Goal: Register for event/course

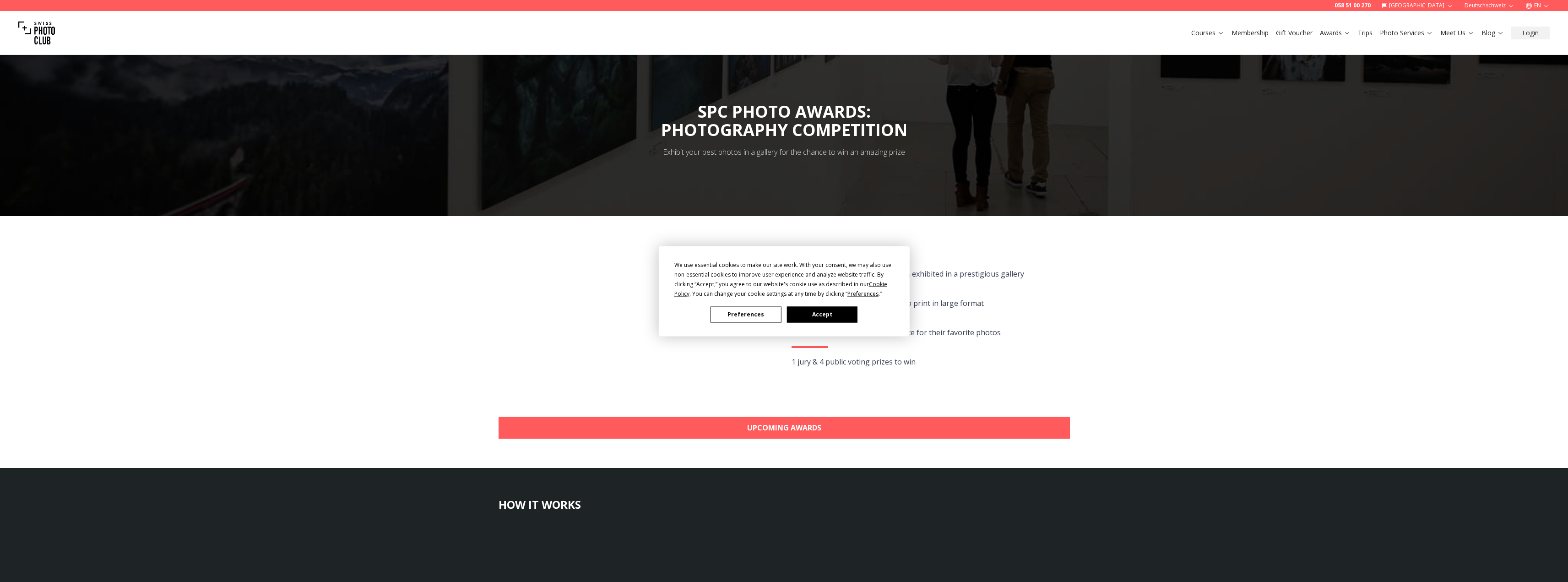
click at [840, 315] on button "Accept" at bounding box center [821, 315] width 70 height 16
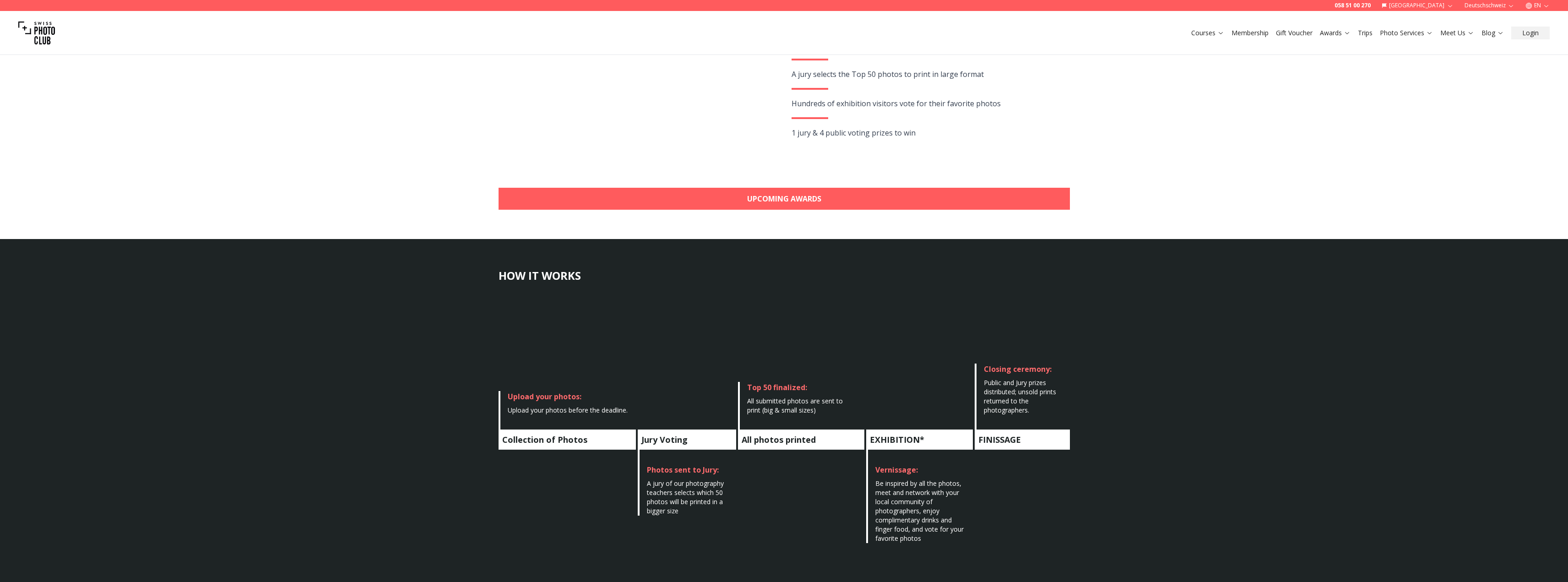
scroll to position [275, 0]
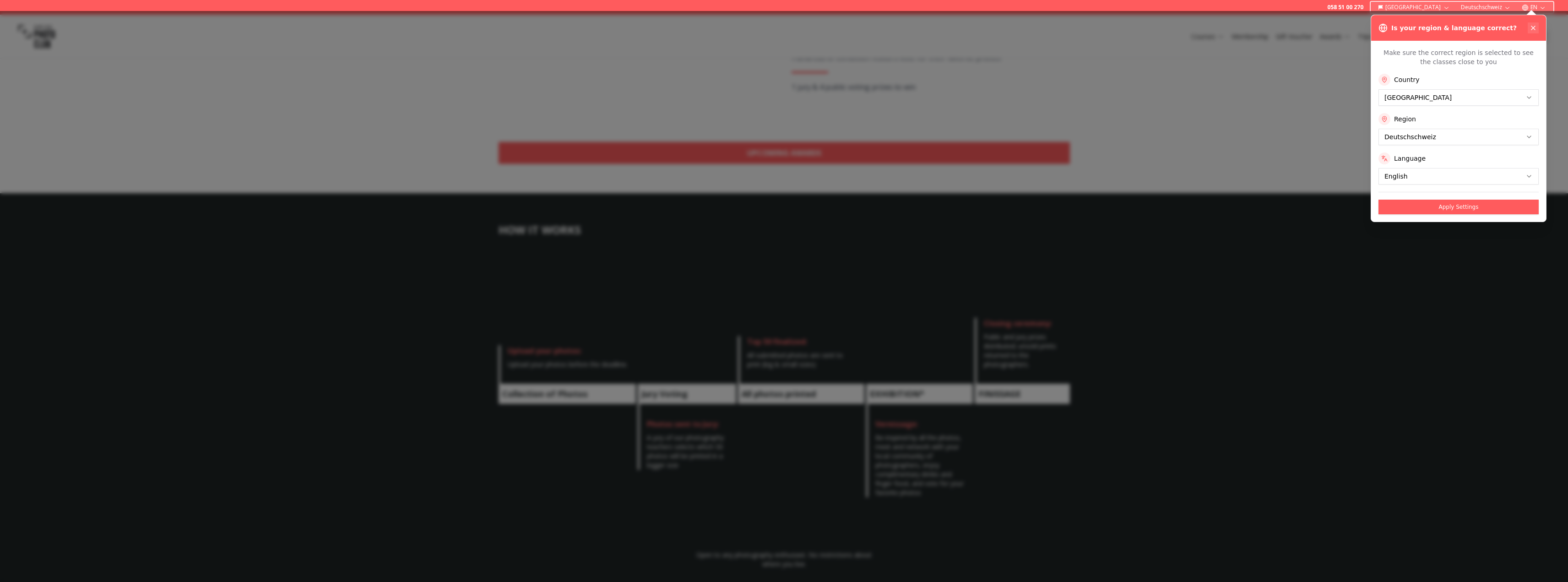
click at [1535, 30] on icon at bounding box center [1533, 28] width 7 height 7
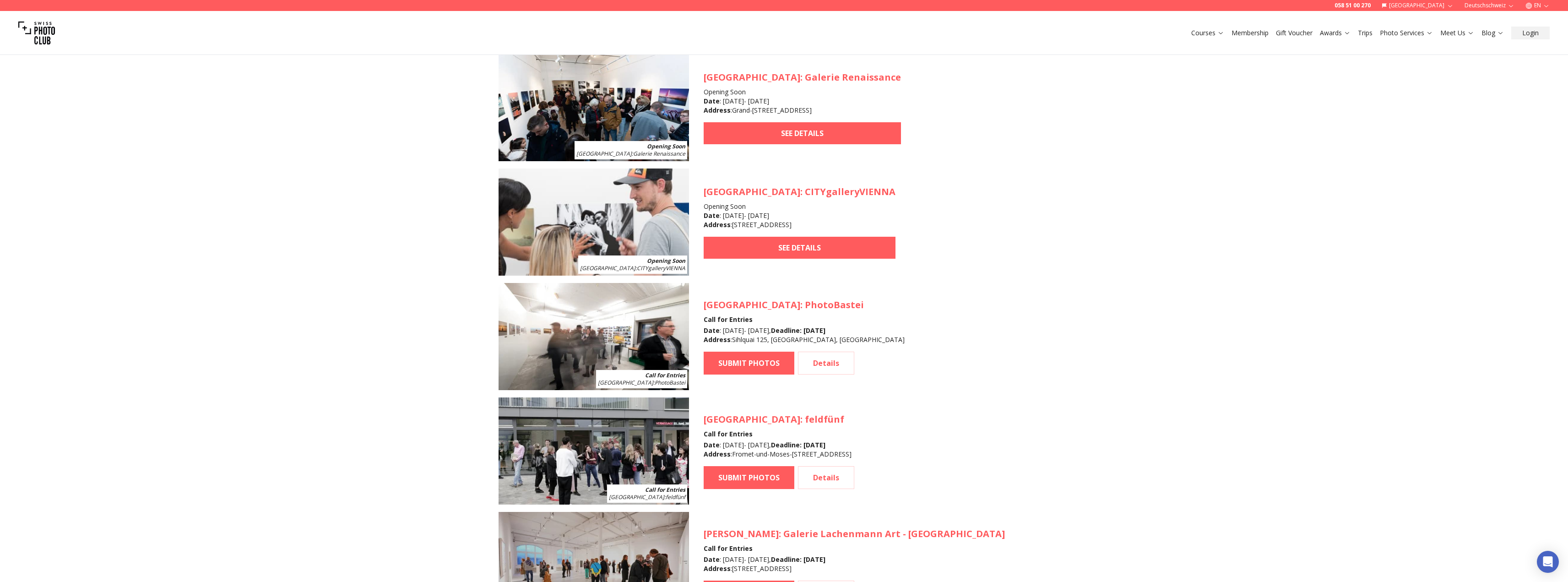
scroll to position [916, 0]
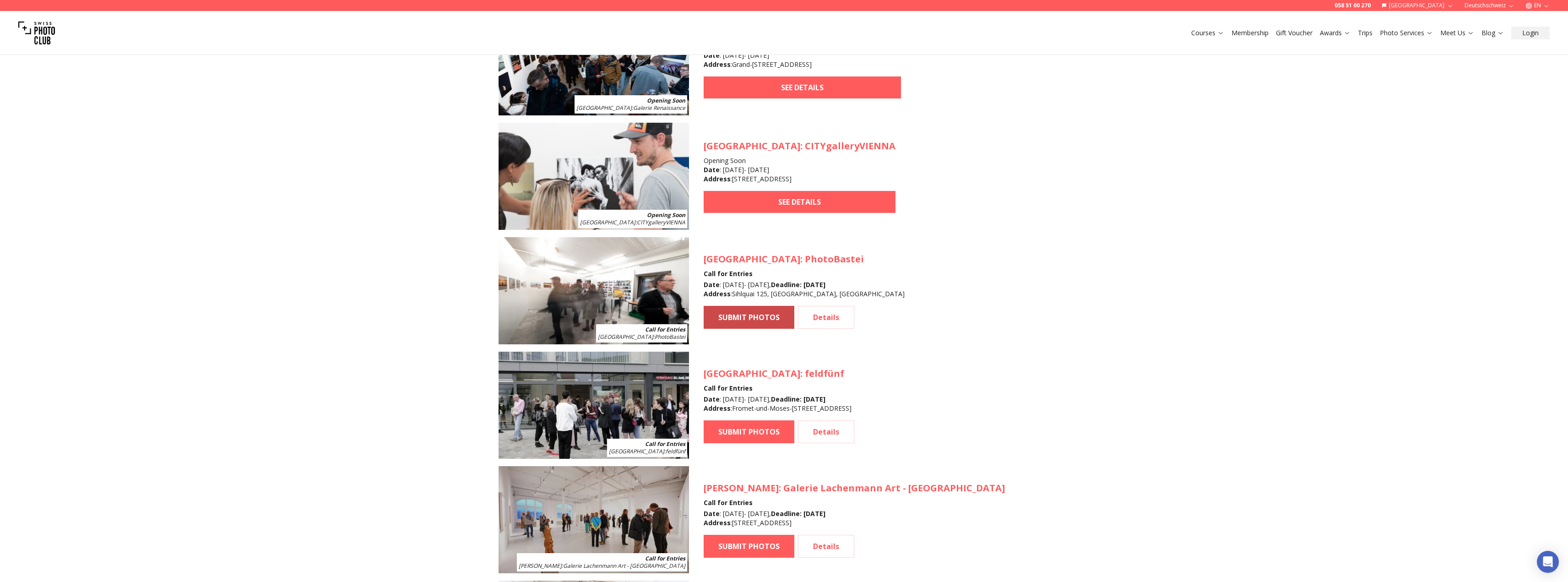
click at [751, 324] on link "SUBMIT PHOTOS" at bounding box center [749, 317] width 91 height 23
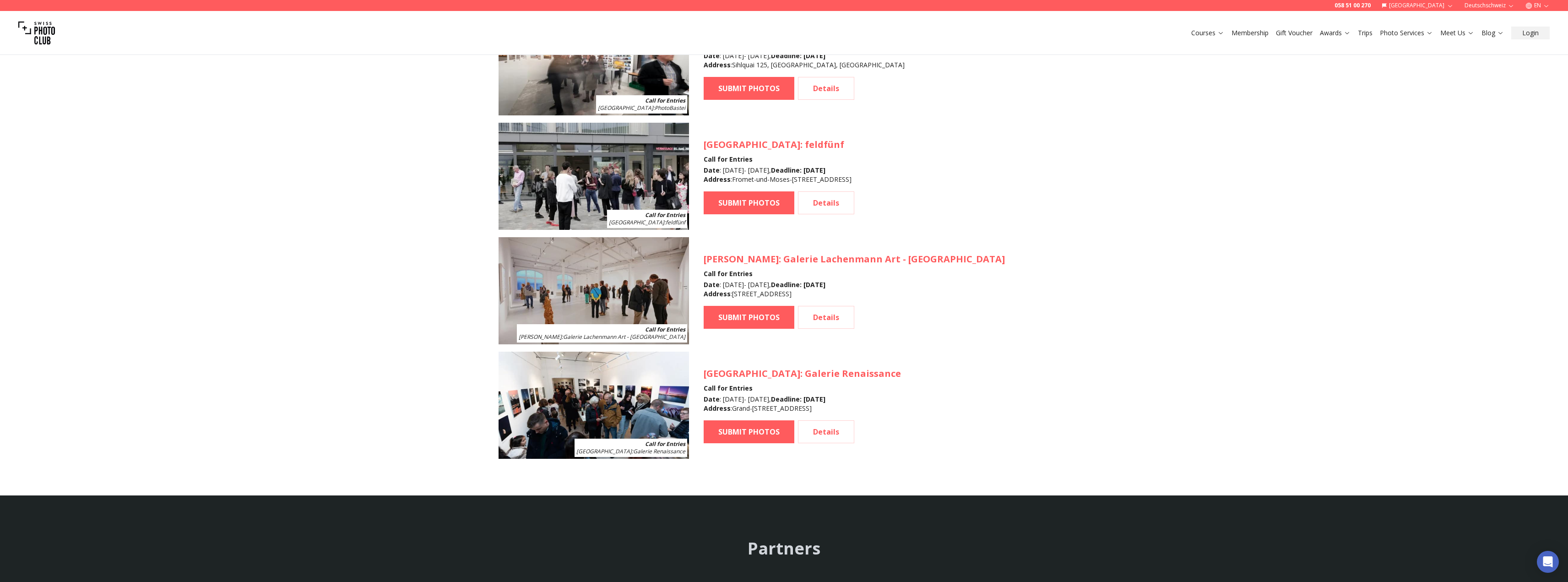
scroll to position [1008, 0]
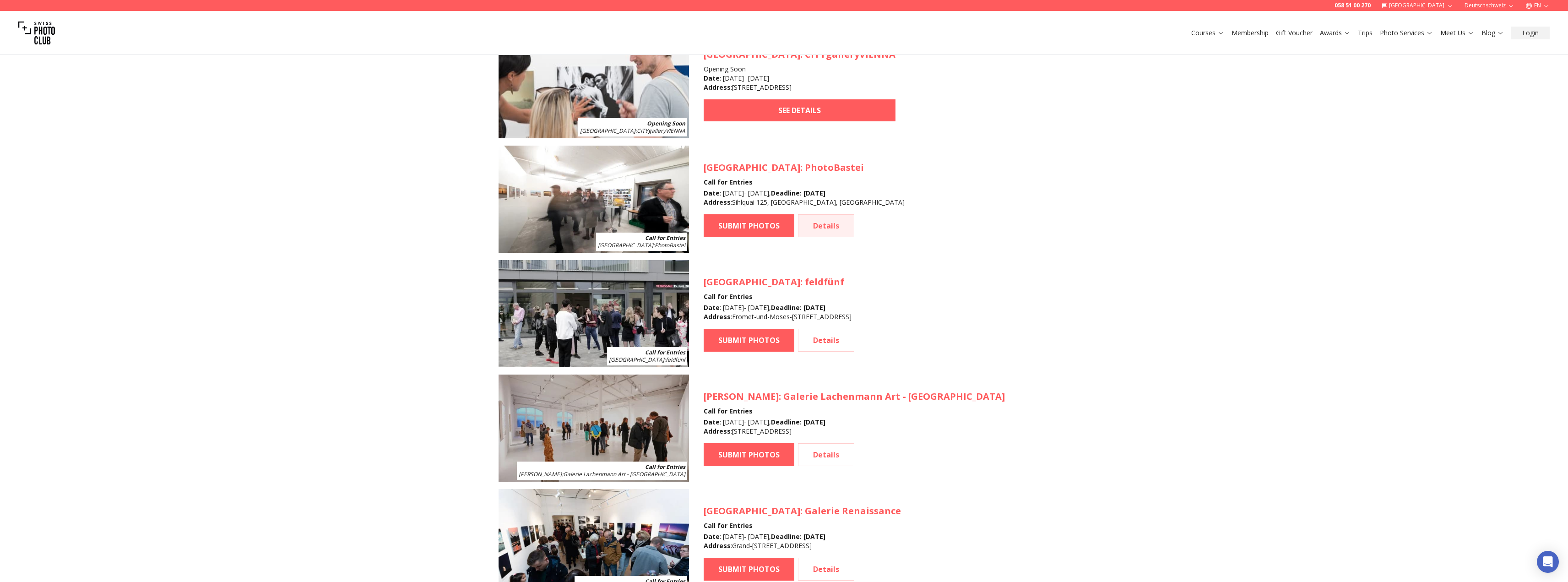
click at [805, 227] on link "Details" at bounding box center [826, 225] width 56 height 23
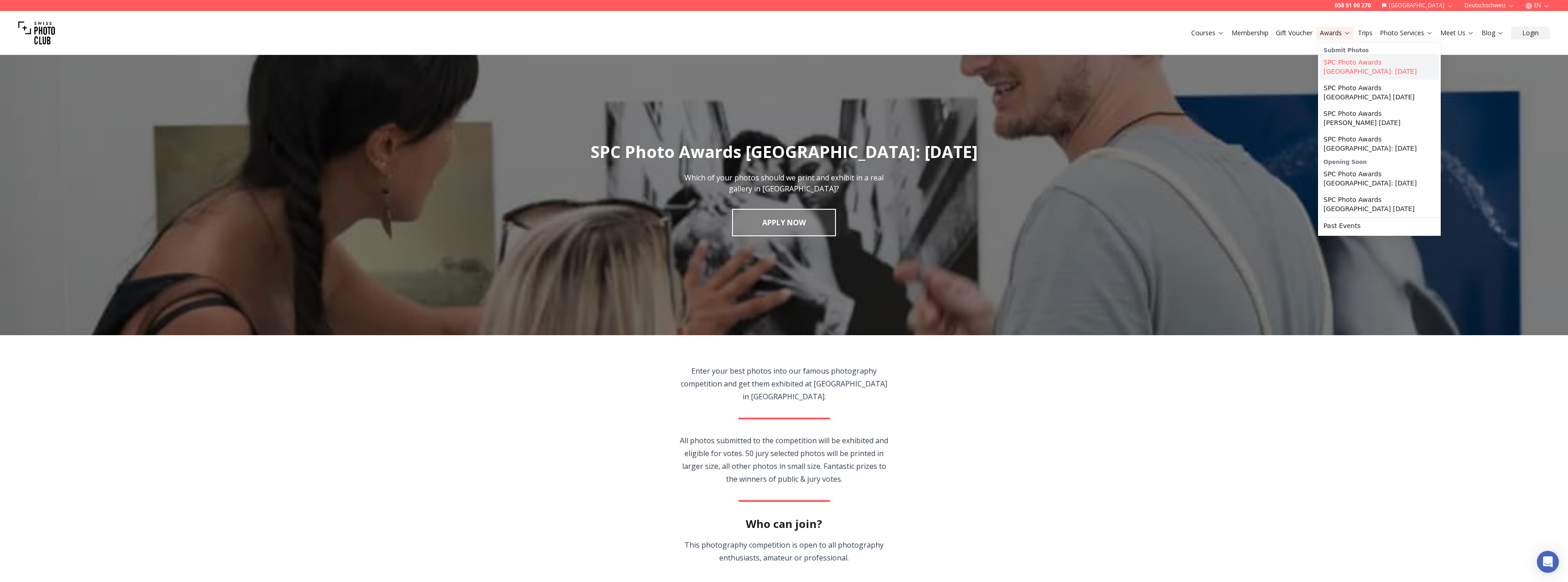
click at [1373, 66] on link "SPC Photo Awards [GEOGRAPHIC_DATA]: [DATE]" at bounding box center [1379, 66] width 119 height 26
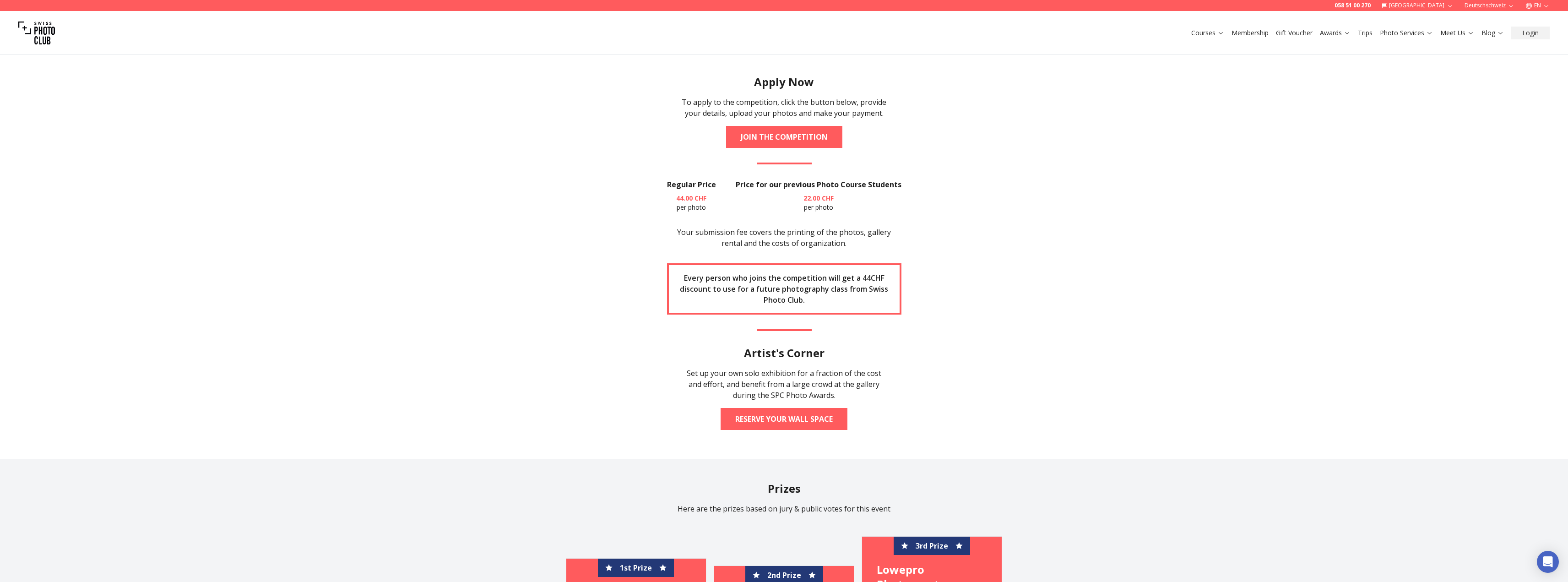
scroll to position [1054, 0]
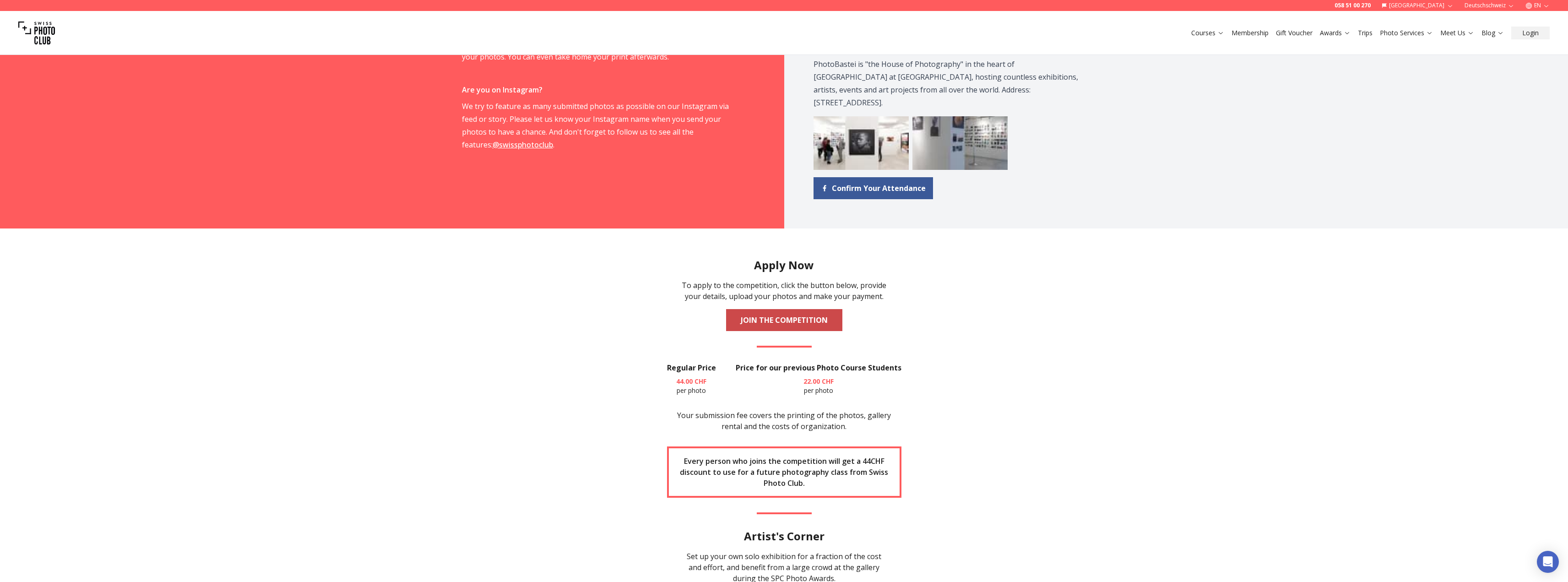
click at [764, 310] on link "JOIN THE COMPETITION" at bounding box center [784, 321] width 116 height 22
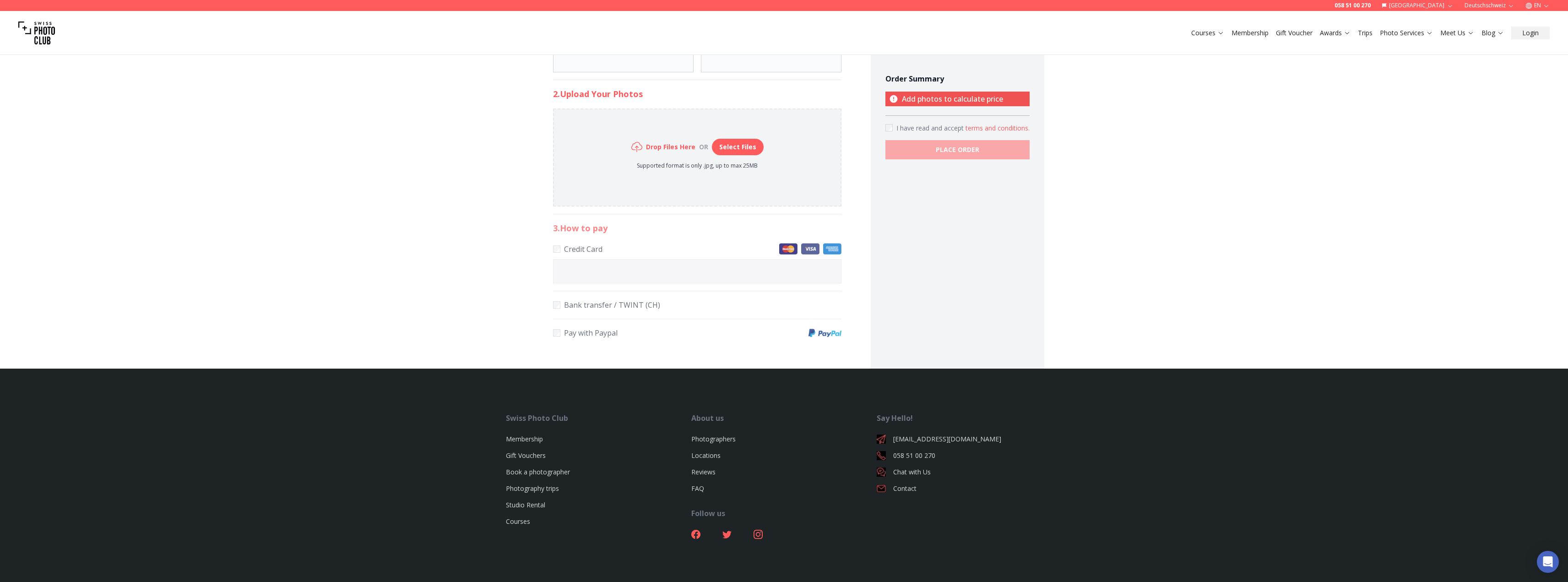
scroll to position [444, 0]
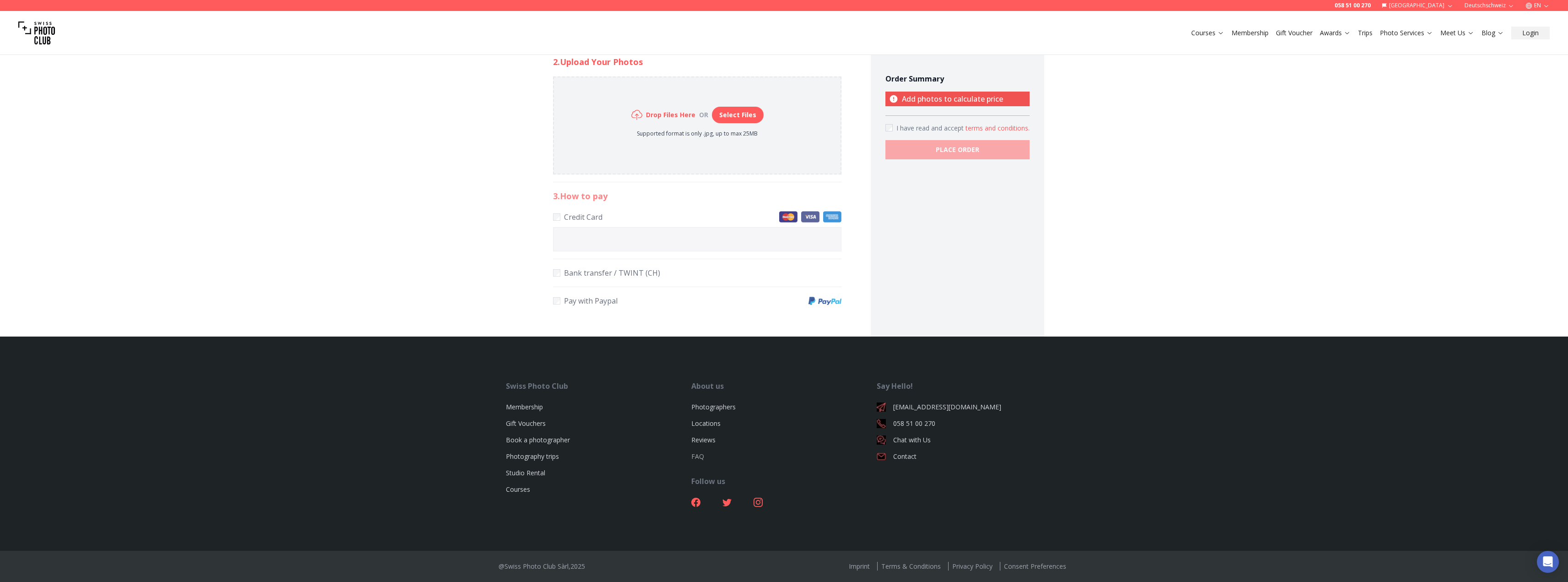
click at [696, 455] on link "FAQ" at bounding box center [698, 457] width 13 height 9
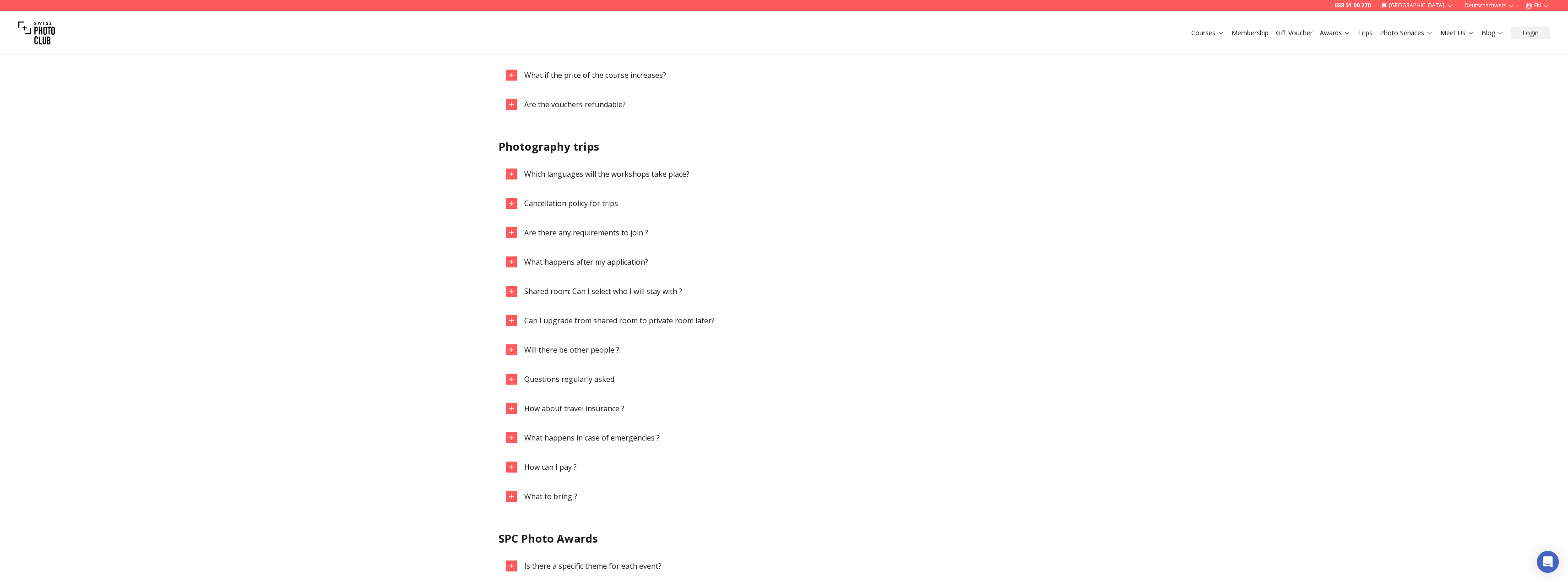
scroll to position [871, 0]
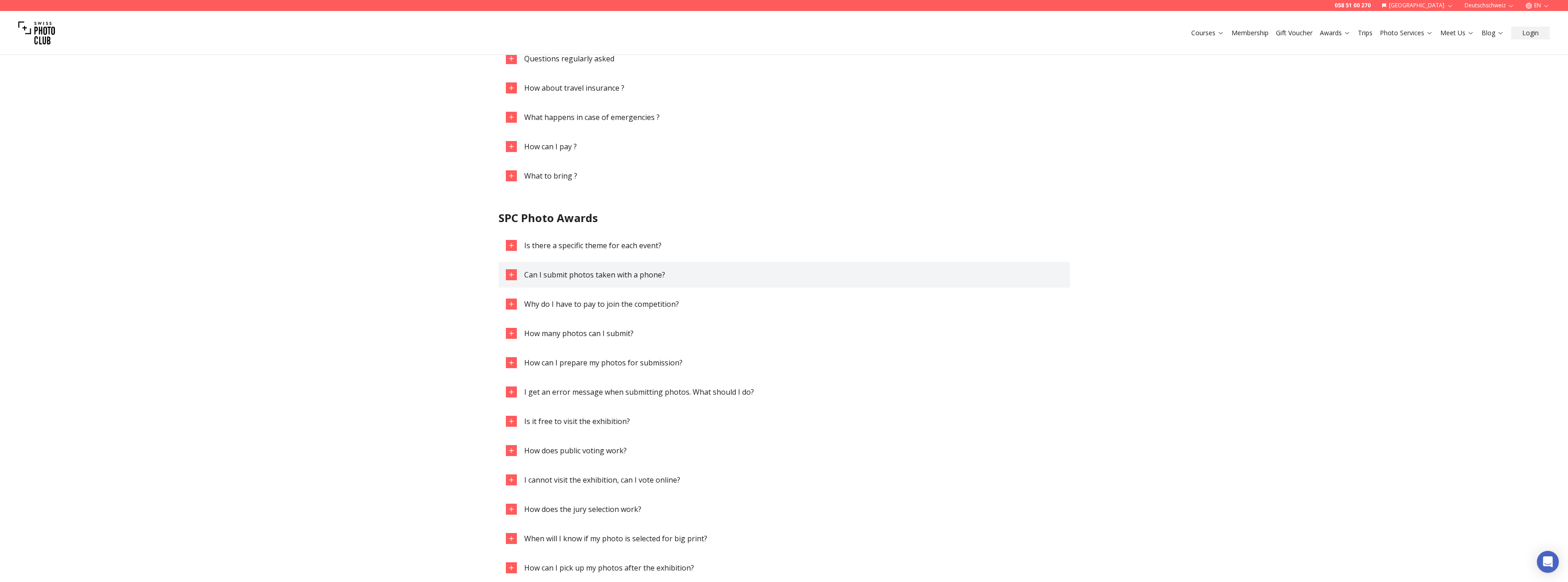
click at [609, 285] on button "Can I submit photos taken with a phone?" at bounding box center [784, 275] width 572 height 26
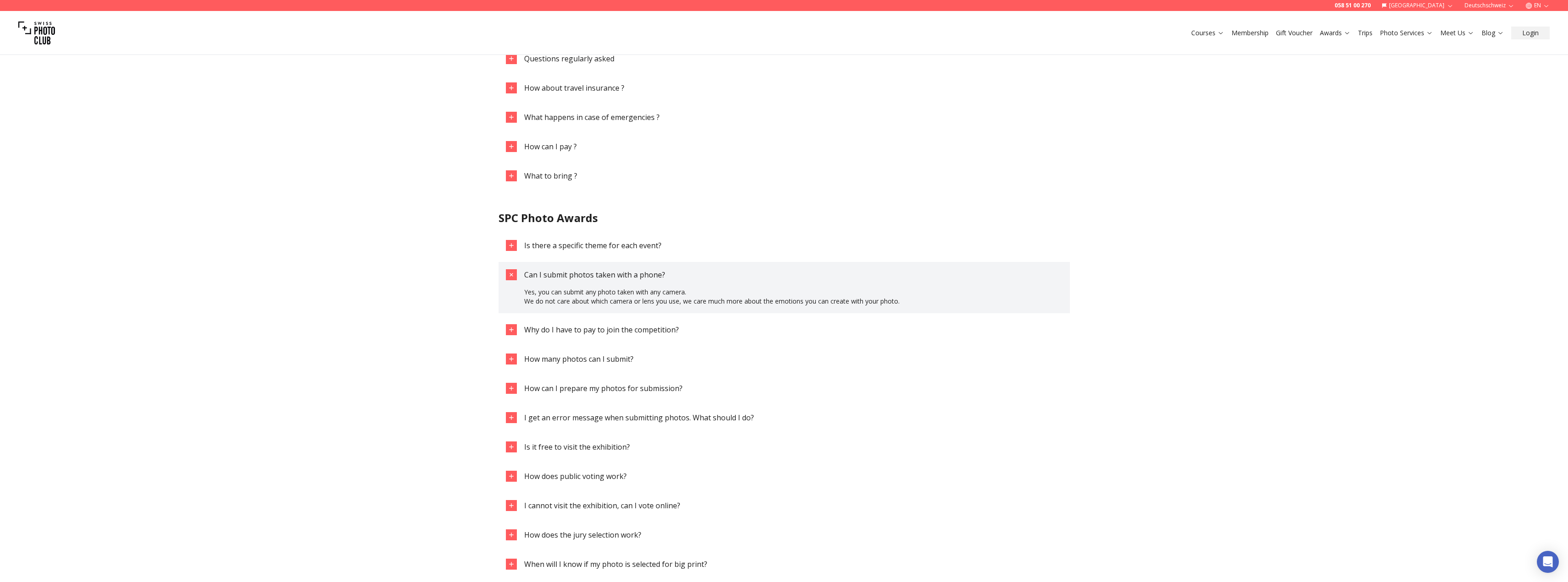
click at [613, 275] on span "Can I submit photos taken with a phone?" at bounding box center [594, 274] width 141 height 10
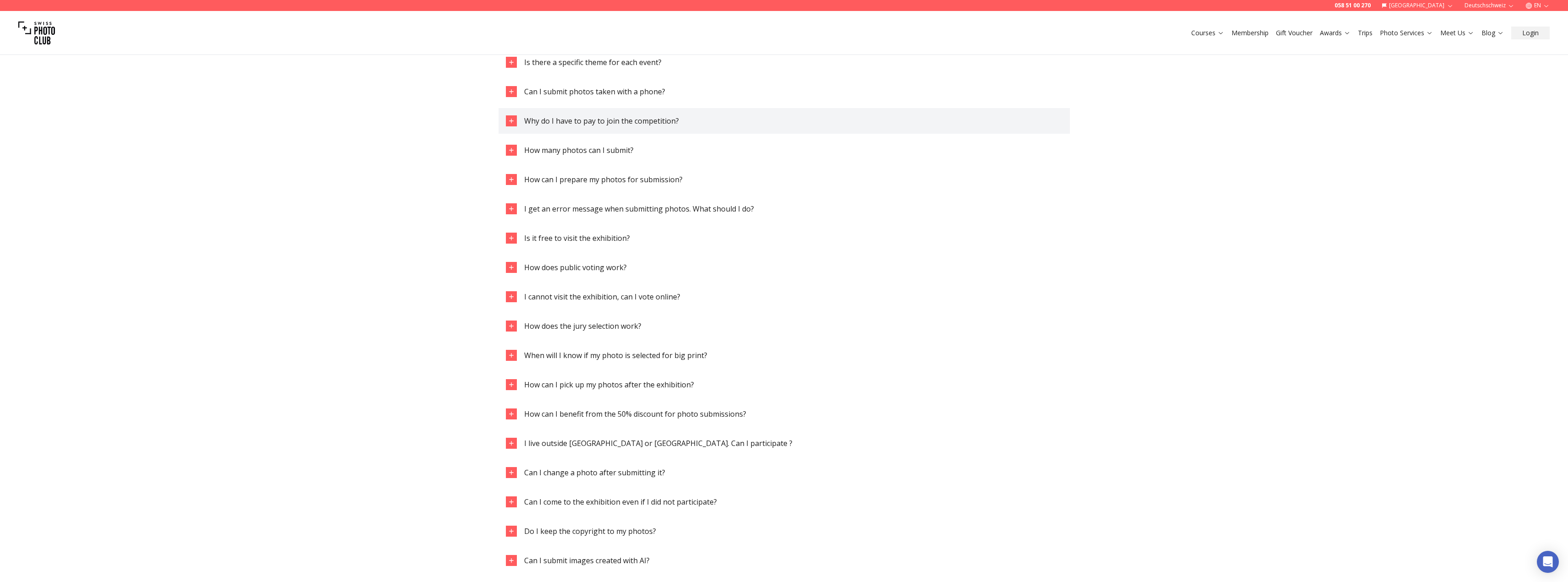
scroll to position [1008, 0]
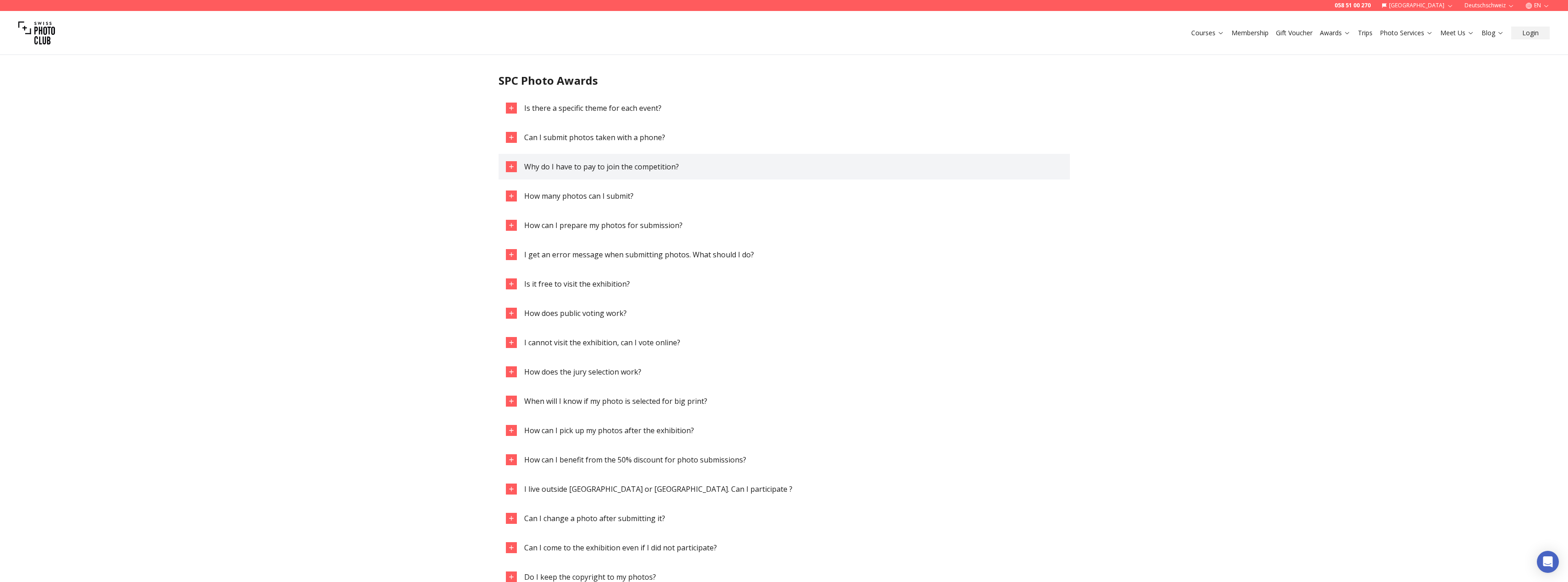
click at [623, 176] on button "Why do I have to pay to join the competition?" at bounding box center [784, 167] width 572 height 26
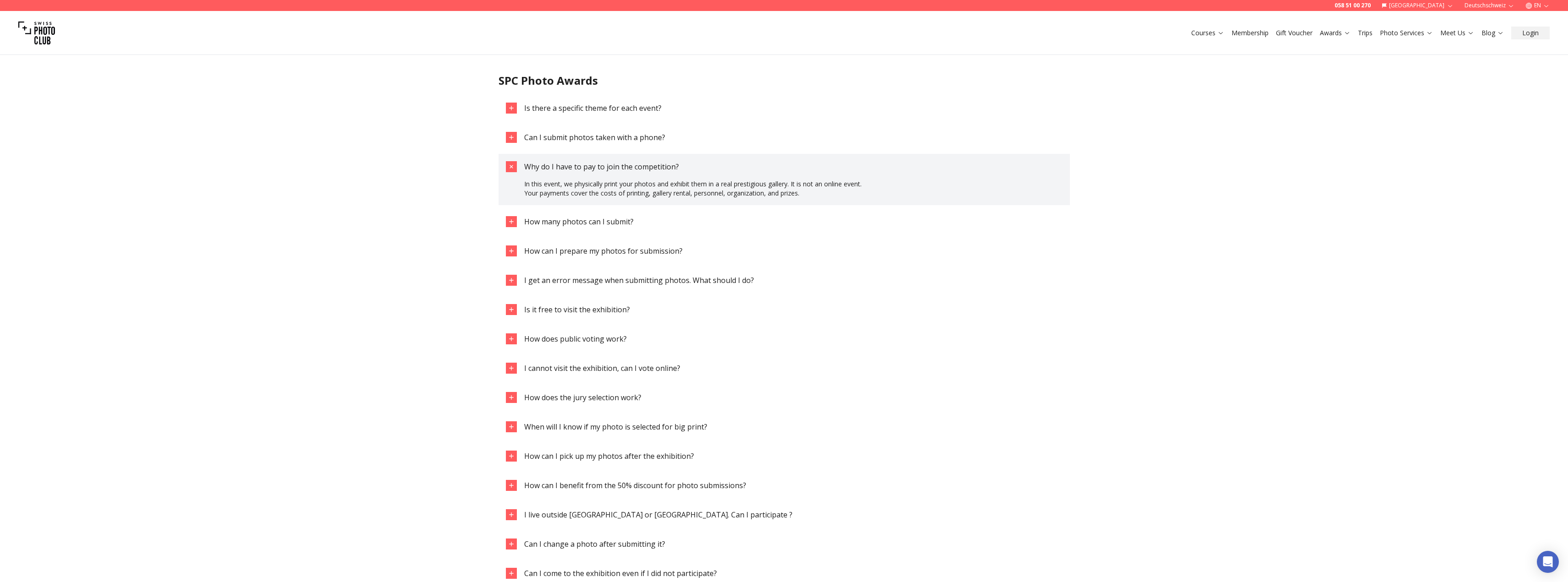
click at [626, 158] on button "Why do I have to pay to join the competition?" at bounding box center [784, 167] width 572 height 26
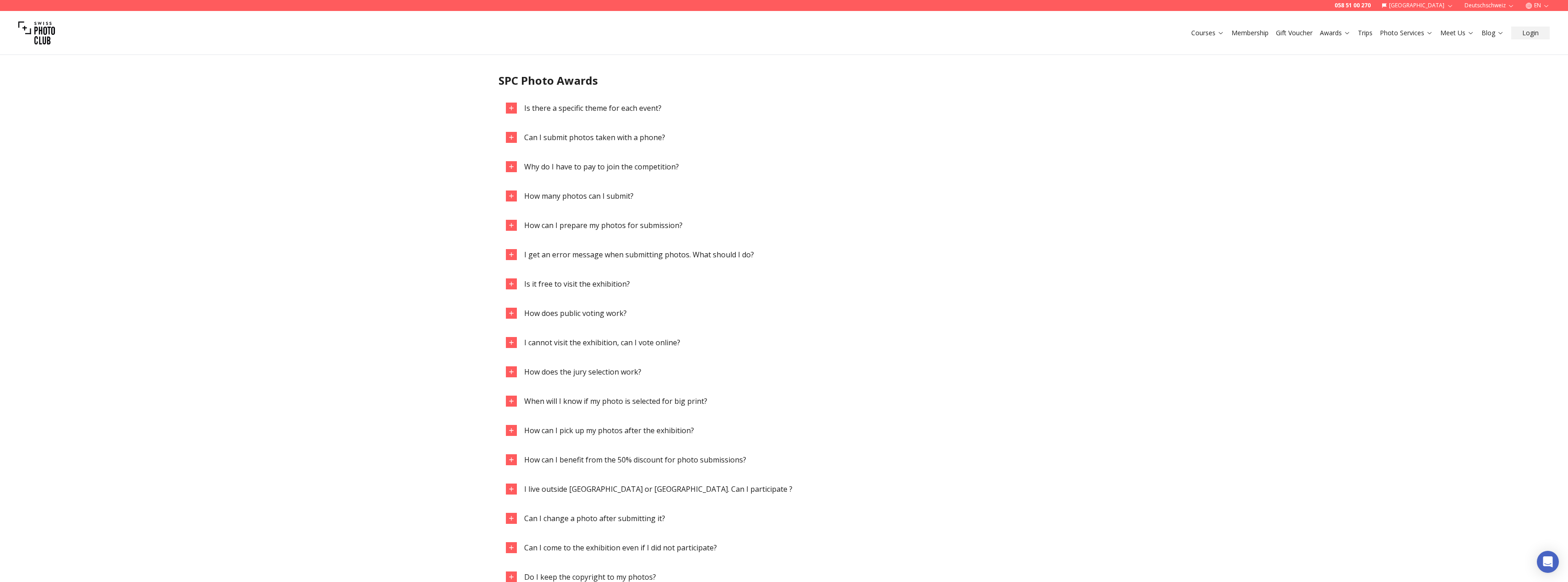
click at [612, 298] on div "Is there a specific theme for each event? Can I submit photos taken with a phon…" at bounding box center [784, 387] width 572 height 583
click at [610, 332] on button "I cannot visit the exhibition, can I vote online?" at bounding box center [784, 342] width 572 height 26
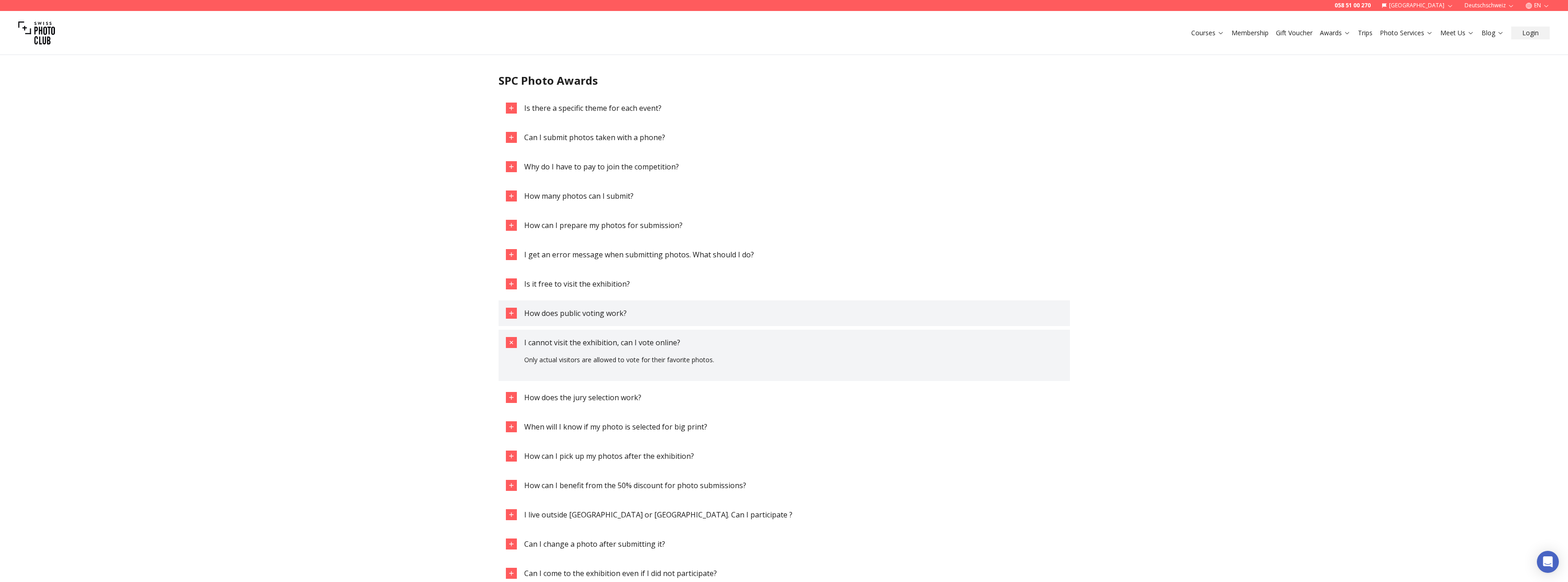
click at [614, 318] on span "How does public voting work?" at bounding box center [575, 313] width 103 height 10
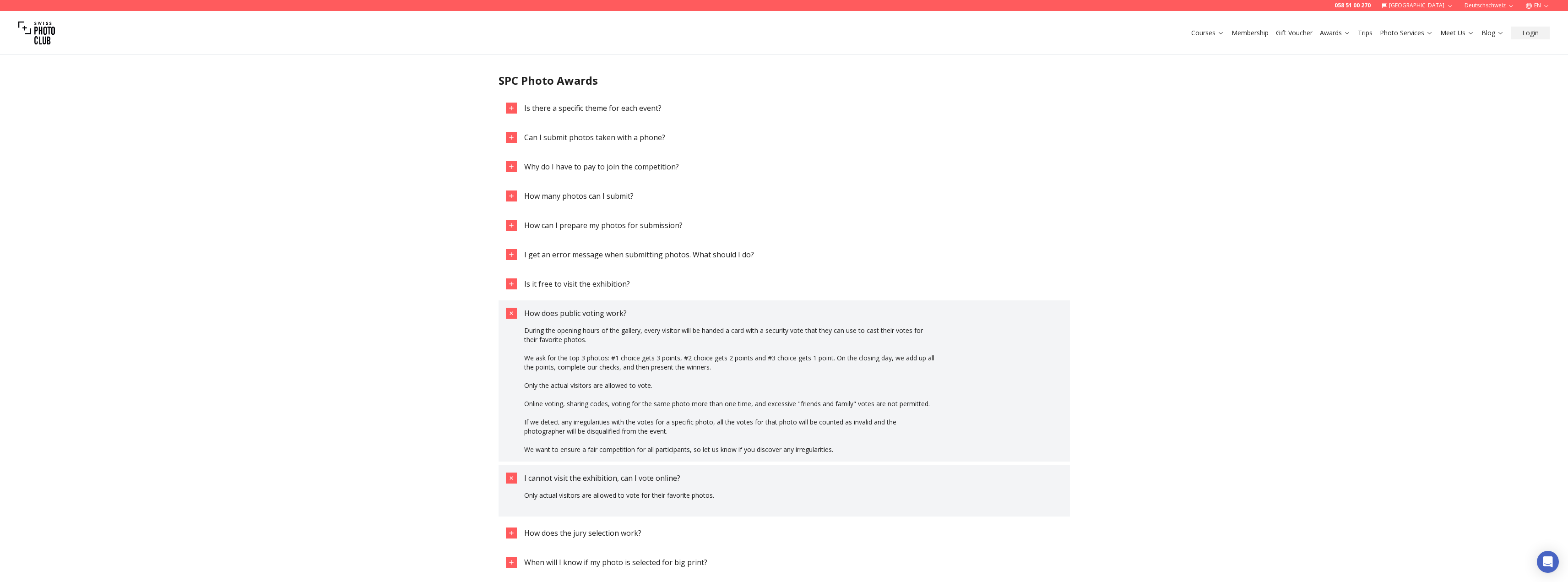
click at [611, 308] on button "How does public voting work?" at bounding box center [784, 313] width 572 height 26
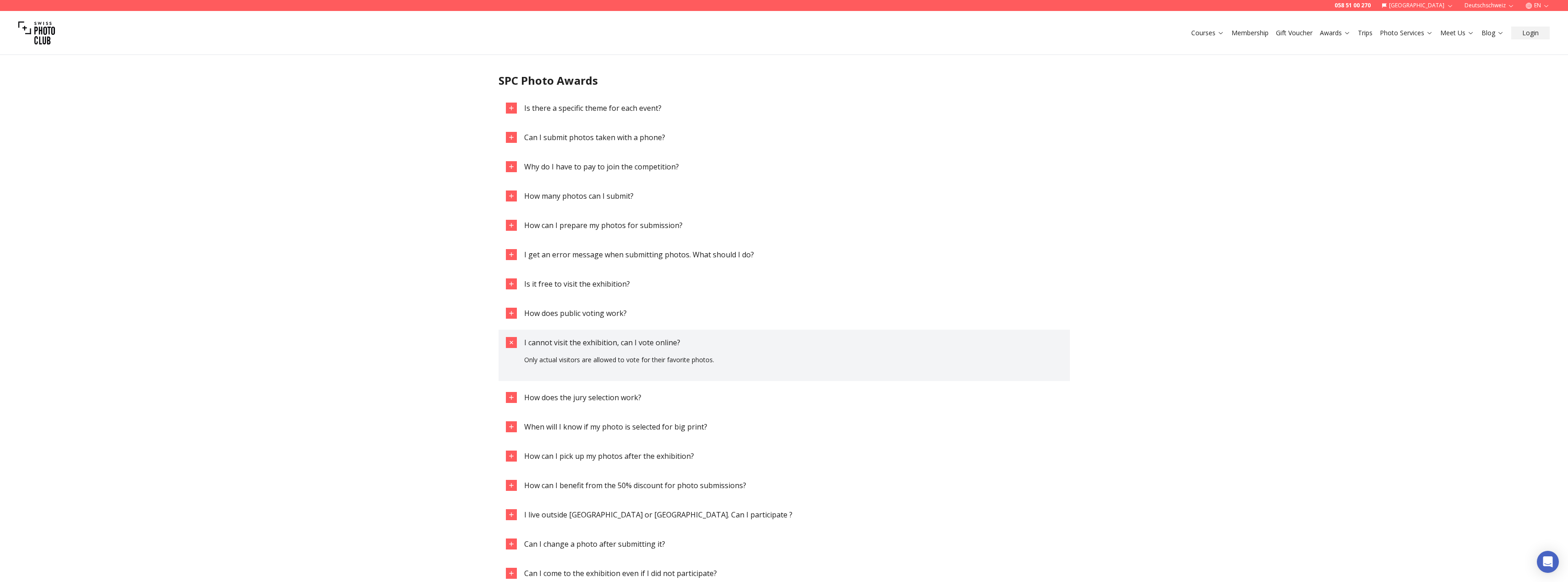
click at [602, 338] on span "I cannot visit the exhibition, can I vote online?" at bounding box center [602, 342] width 157 height 10
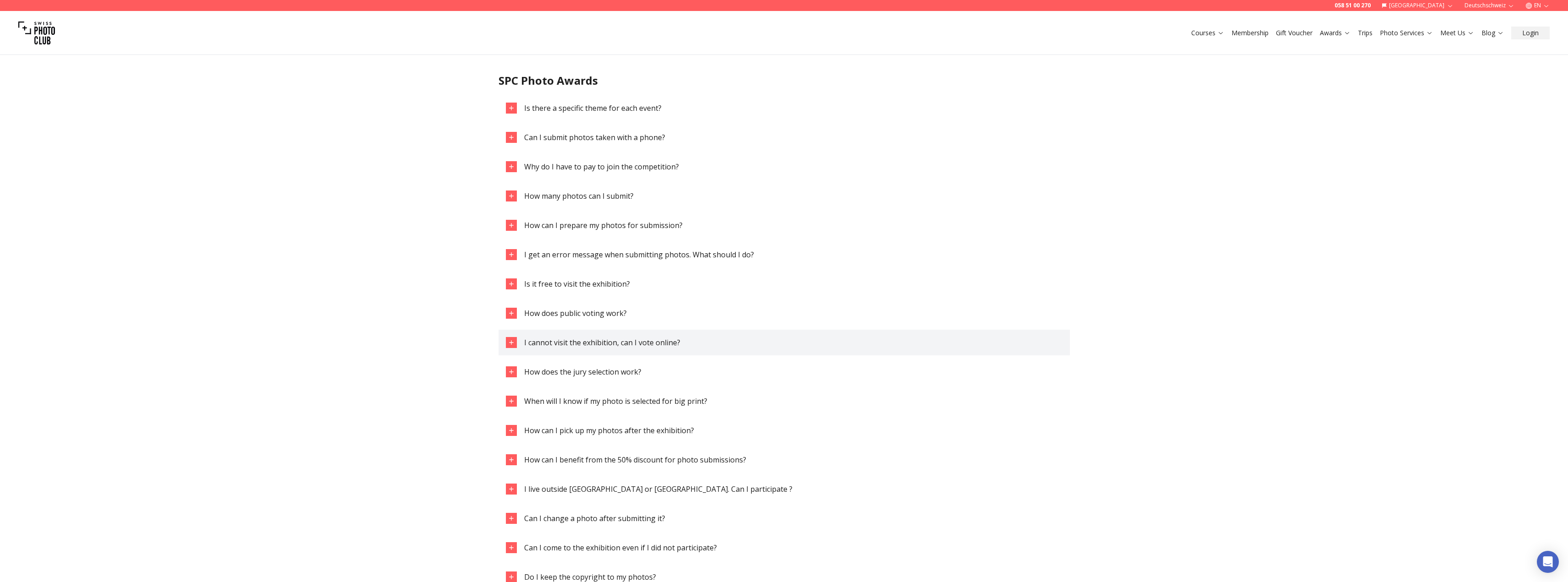
scroll to position [1099, 0]
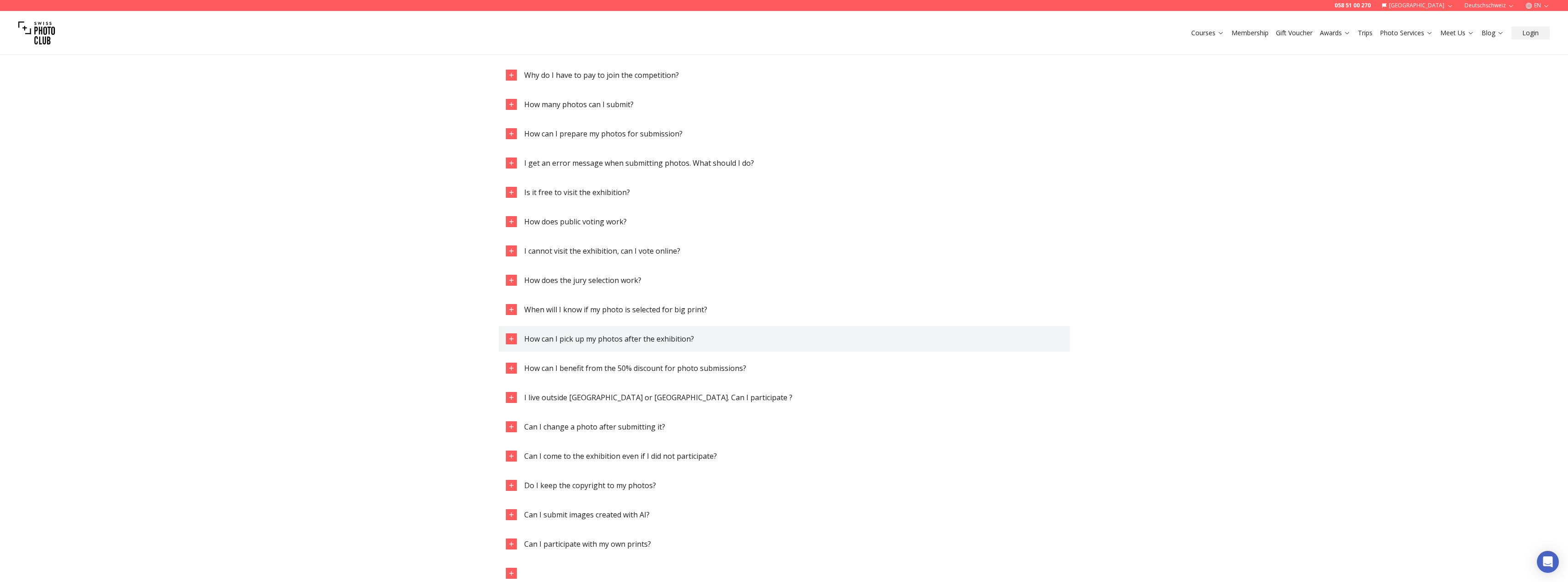
click at [598, 334] on span "How can I pick up my photos after the exhibition?" at bounding box center [609, 339] width 170 height 10
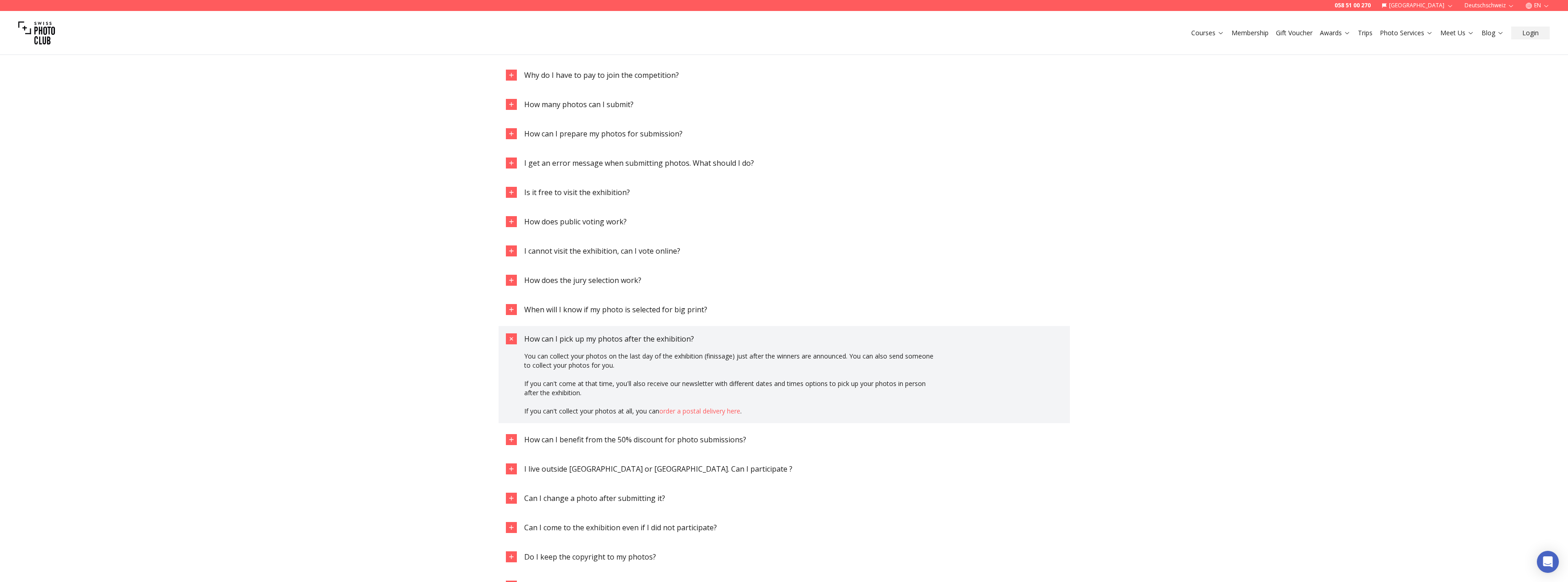
click at [598, 332] on button "How can I pick up my photos after the exhibition?" at bounding box center [784, 339] width 572 height 26
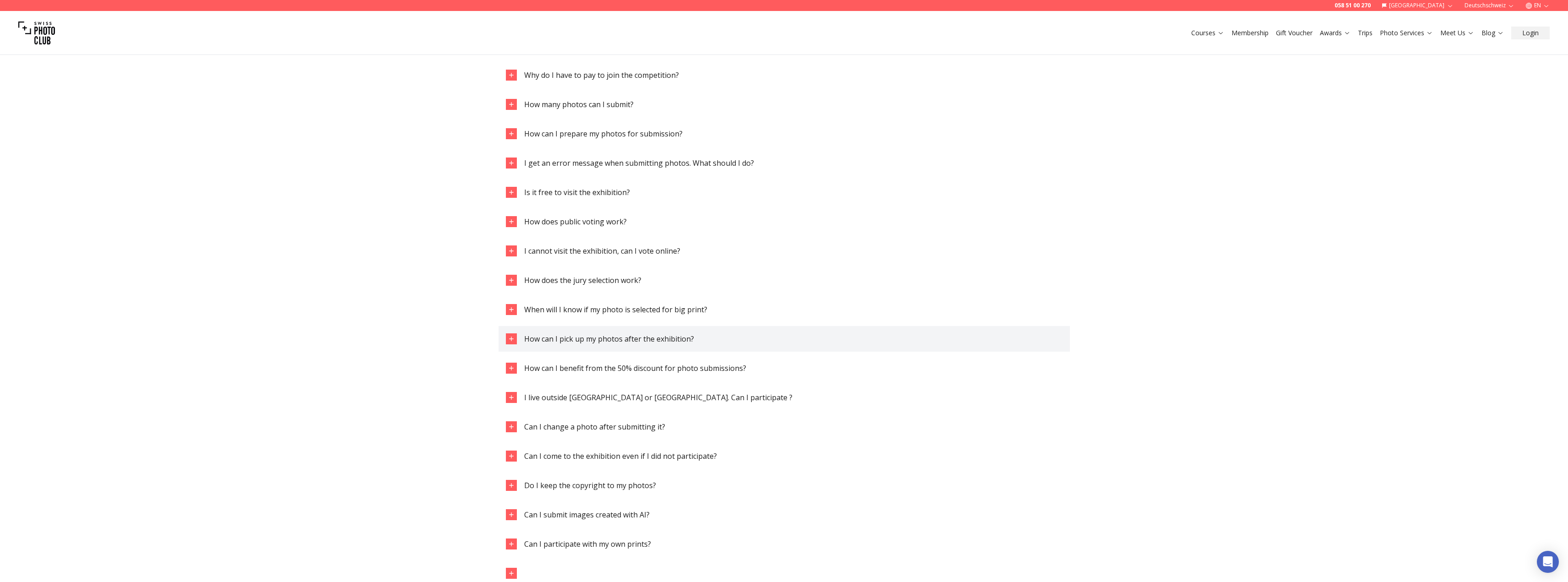
click at [598, 332] on button "How can I pick up my photos after the exhibition?" at bounding box center [784, 339] width 572 height 26
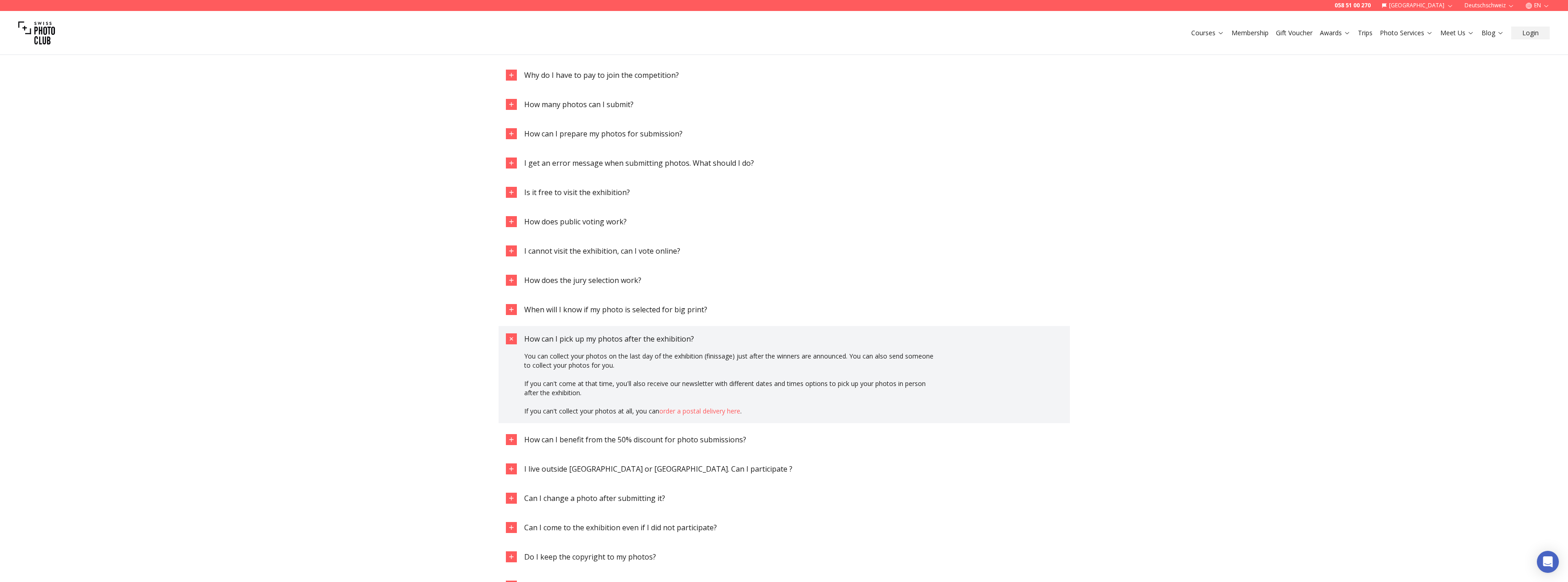
click at [598, 331] on button "How can I pick up my photos after the exhibition?" at bounding box center [784, 339] width 572 height 26
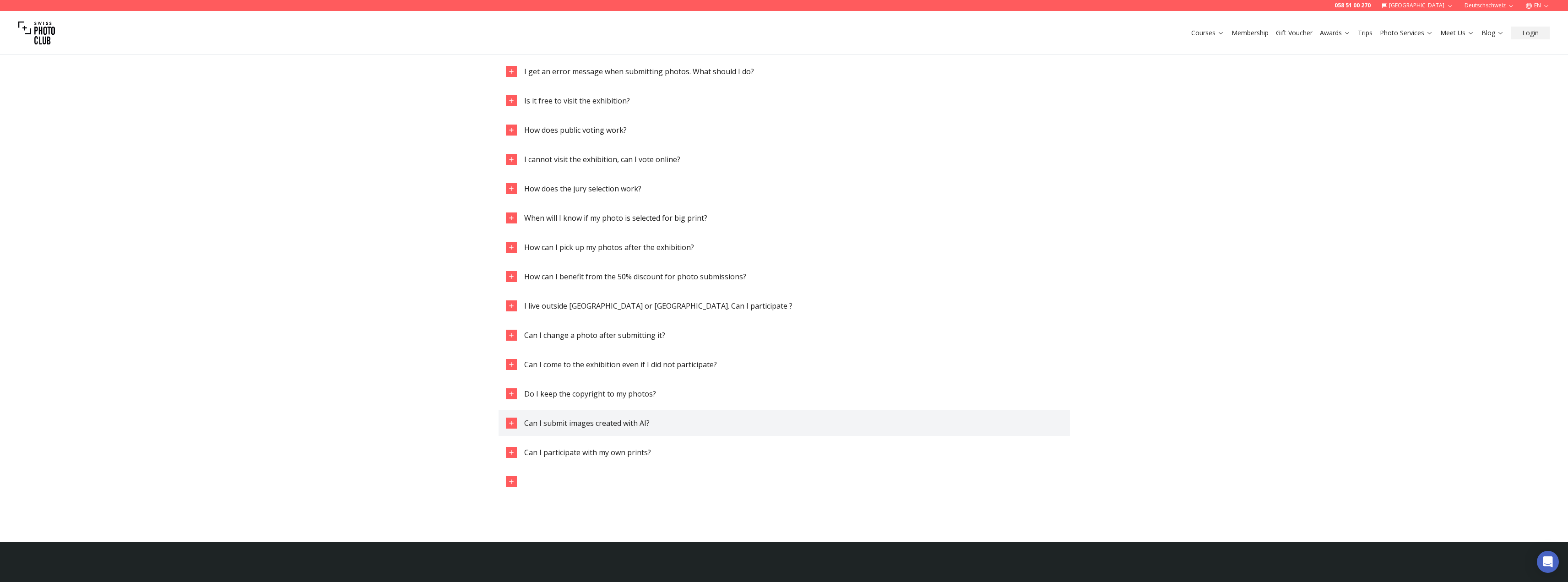
scroll to position [1397, 0]
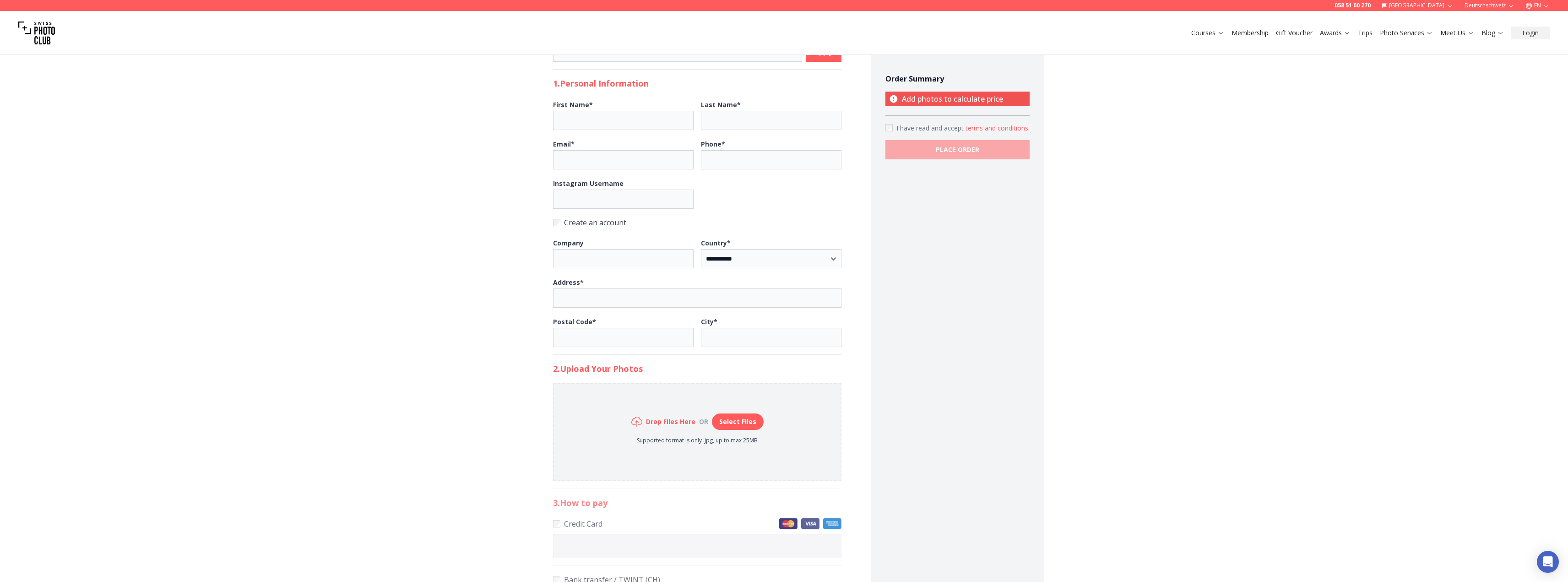
scroll to position [230, 0]
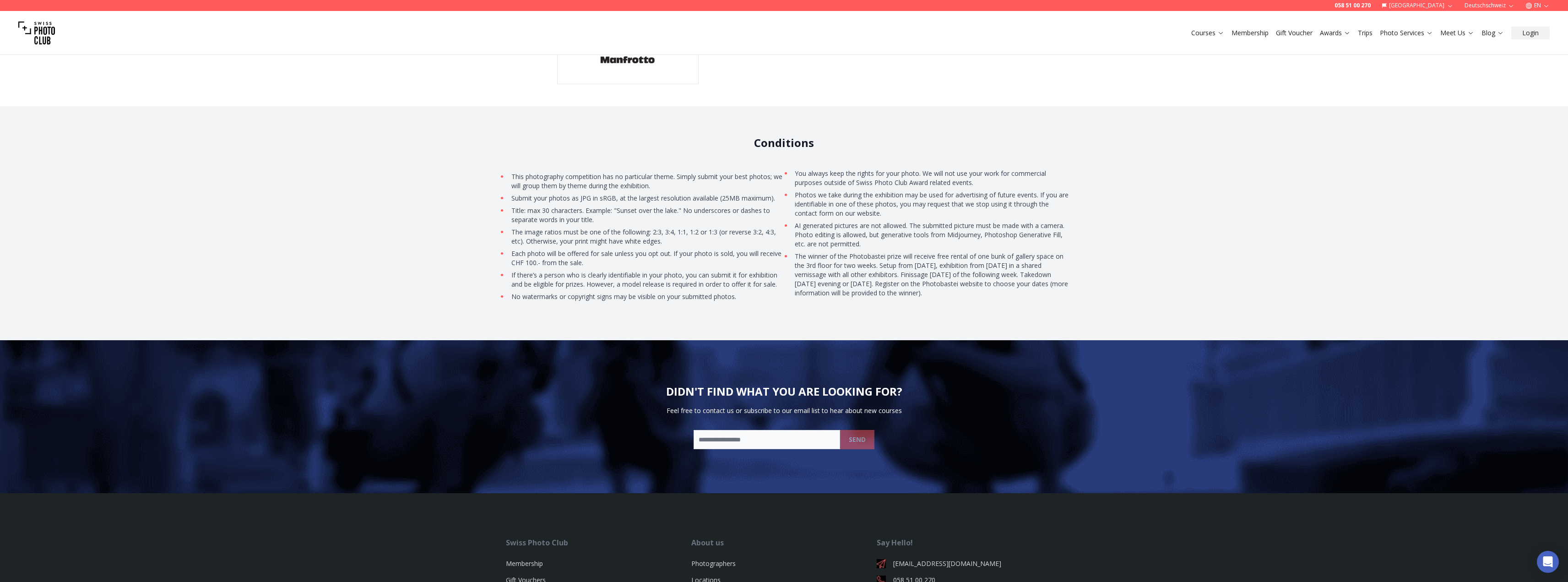
scroll to position [2786, 0]
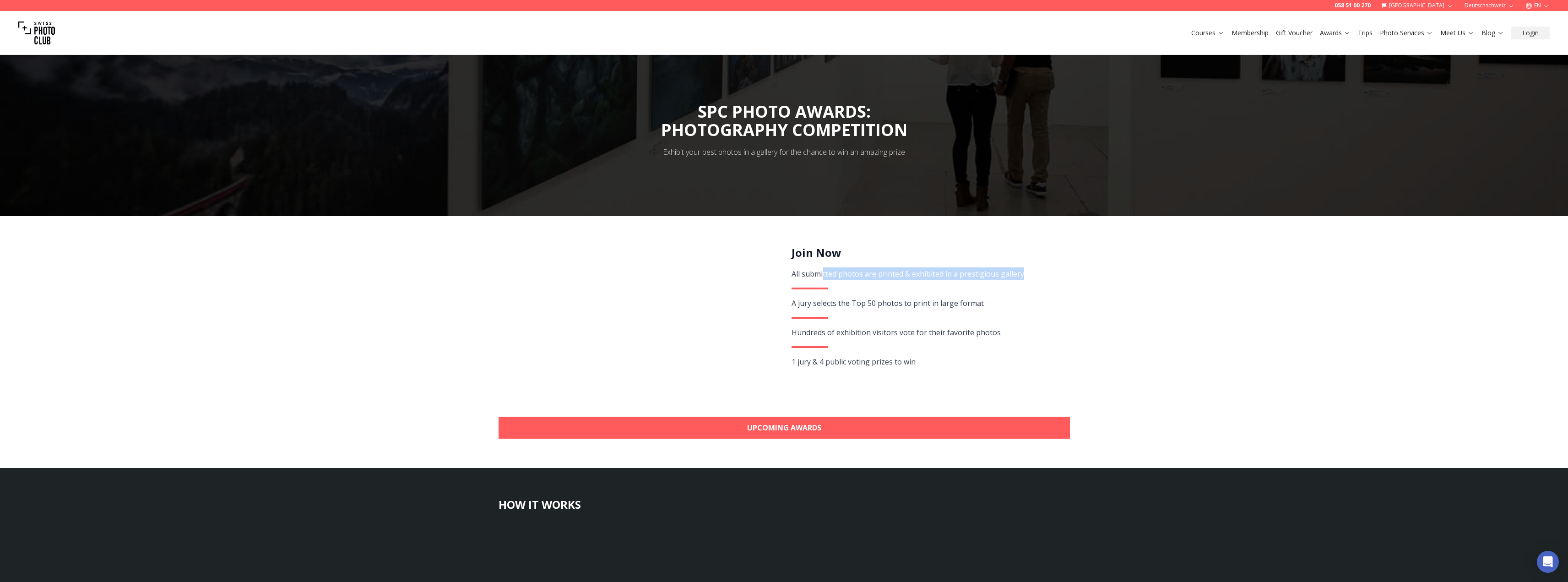
drag, startPoint x: 824, startPoint y: 274, endPoint x: 850, endPoint y: 320, distance: 52.8
click at [849, 318] on div "Join Now All submitted photos are printed & exhibited in a prestigious gallery …" at bounding box center [926, 324] width 268 height 157
click at [855, 332] on div "Hundreds of exhibition visitors vote for their favorite photos" at bounding box center [926, 332] width 268 height 13
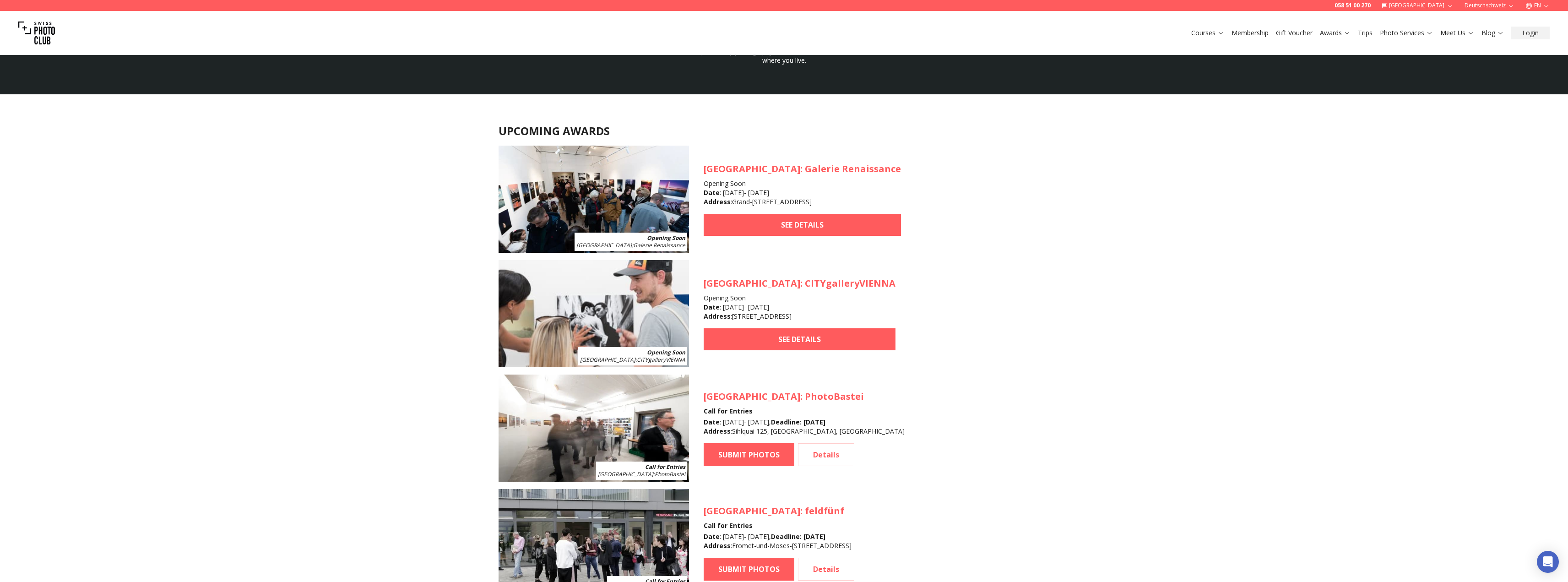
scroll to position [916, 0]
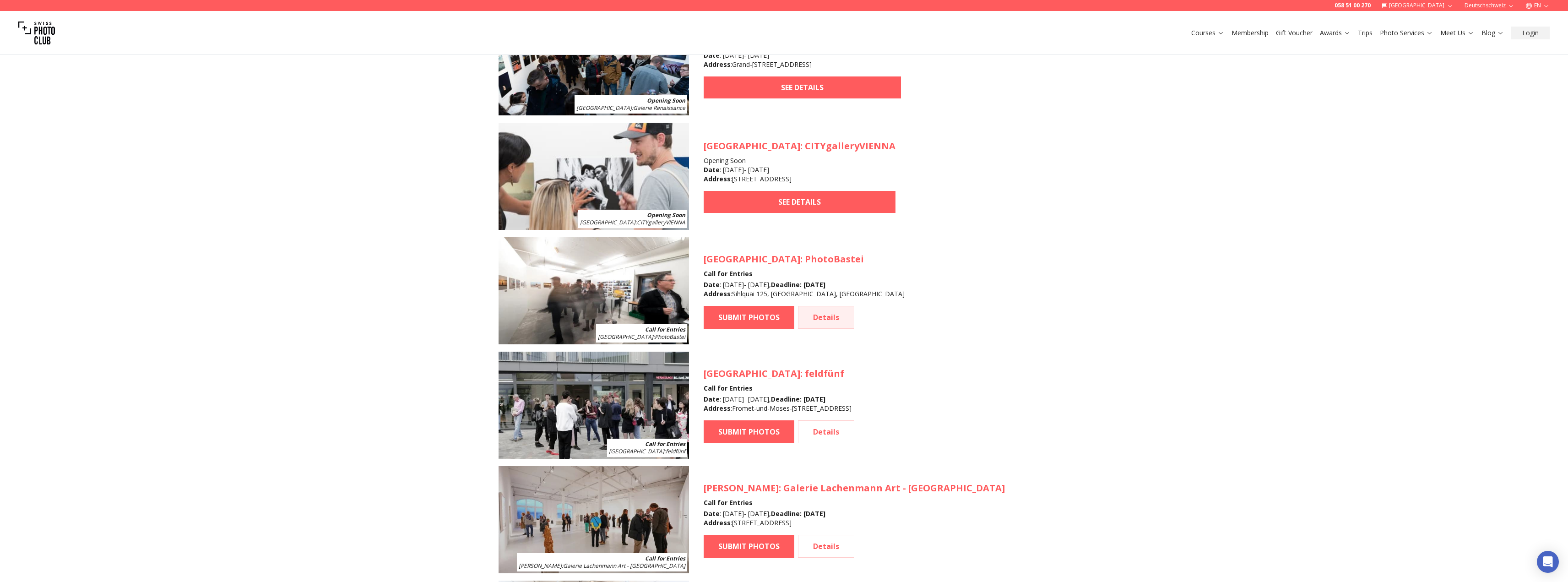
click at [826, 311] on link "Details" at bounding box center [826, 317] width 56 height 23
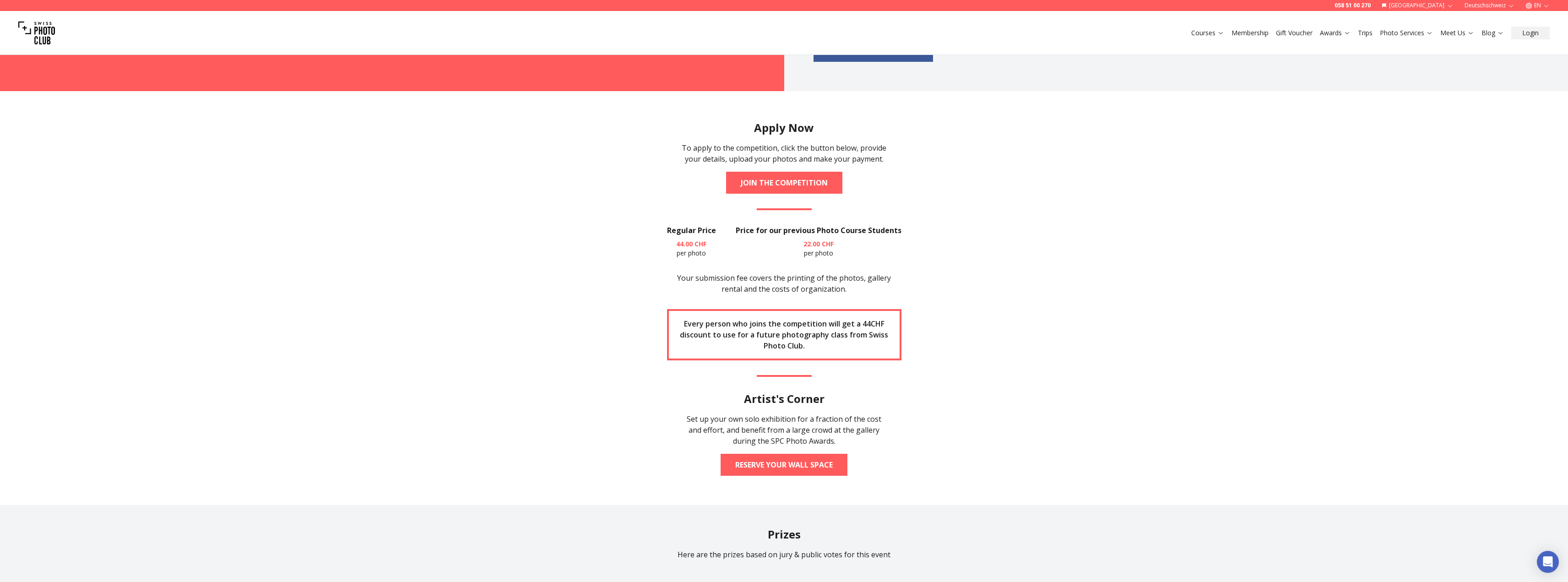
scroll to position [1237, 0]
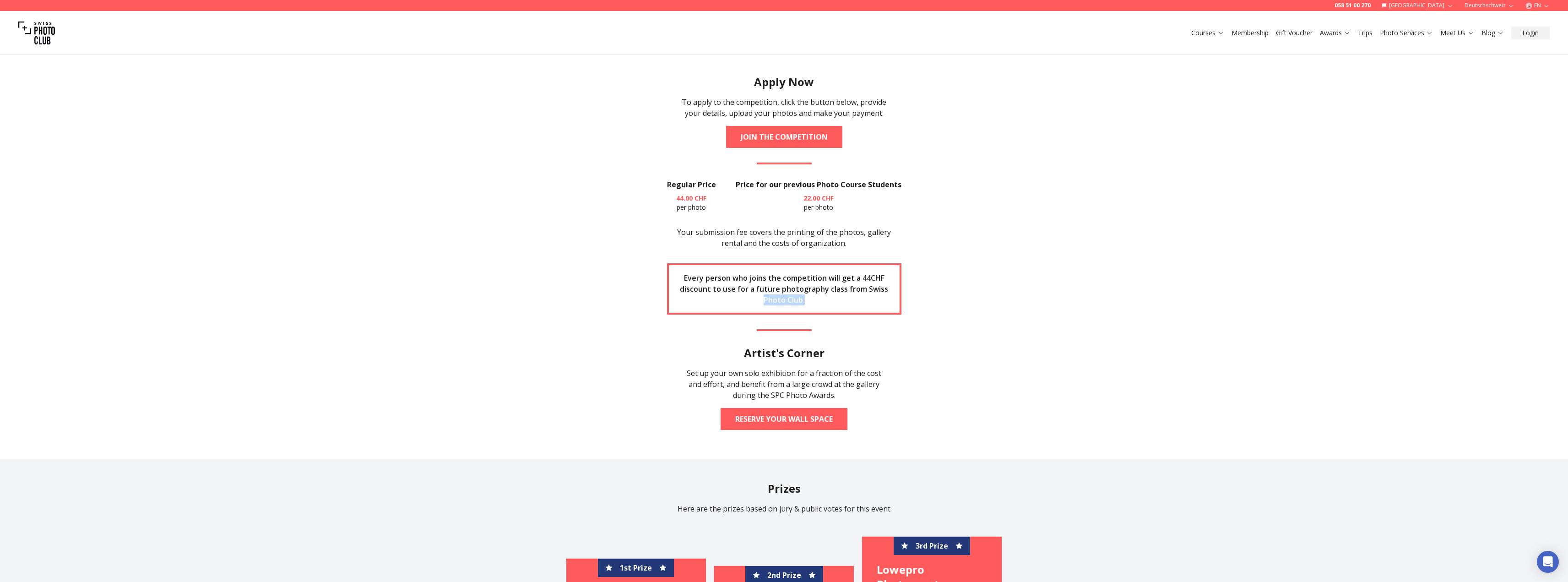
drag, startPoint x: 815, startPoint y: 283, endPoint x: 600, endPoint y: 296, distance: 215.4
click at [600, 296] on section "Apply Now To apply to the competition, click the button below, provide your det…" at bounding box center [784, 252] width 586 height 414
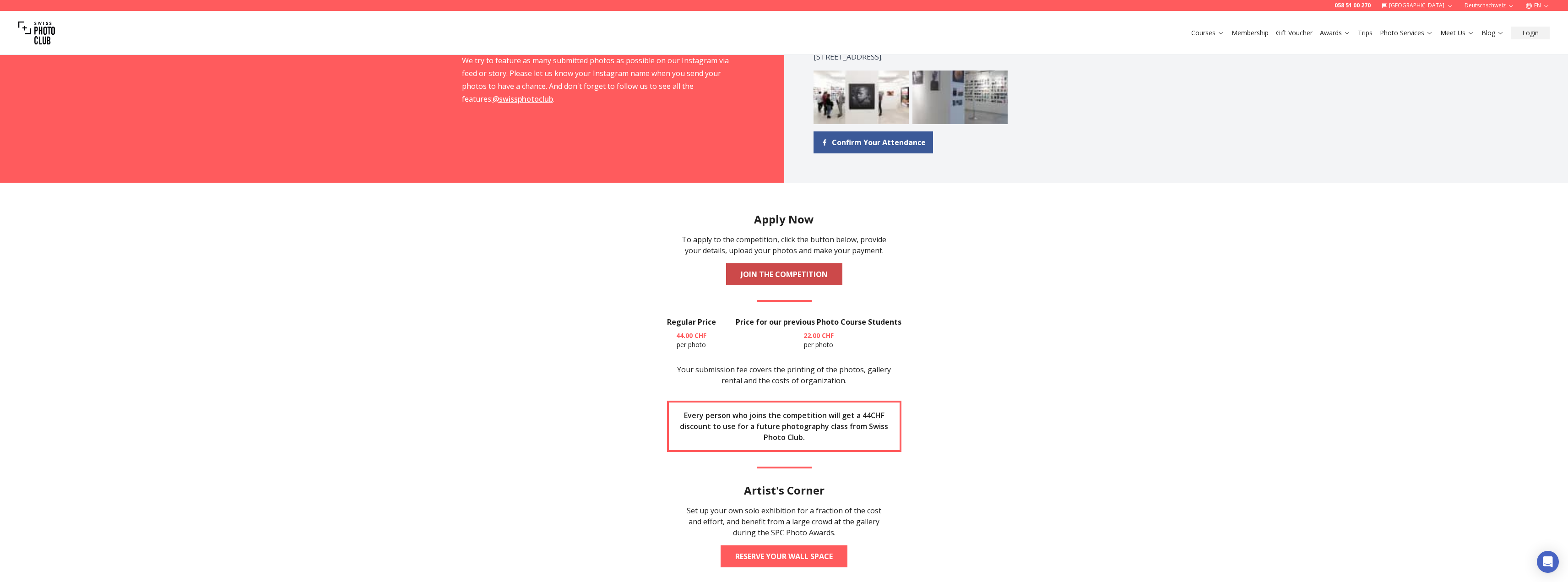
click at [763, 263] on link "JOIN THE COMPETITION" at bounding box center [784, 274] width 116 height 22
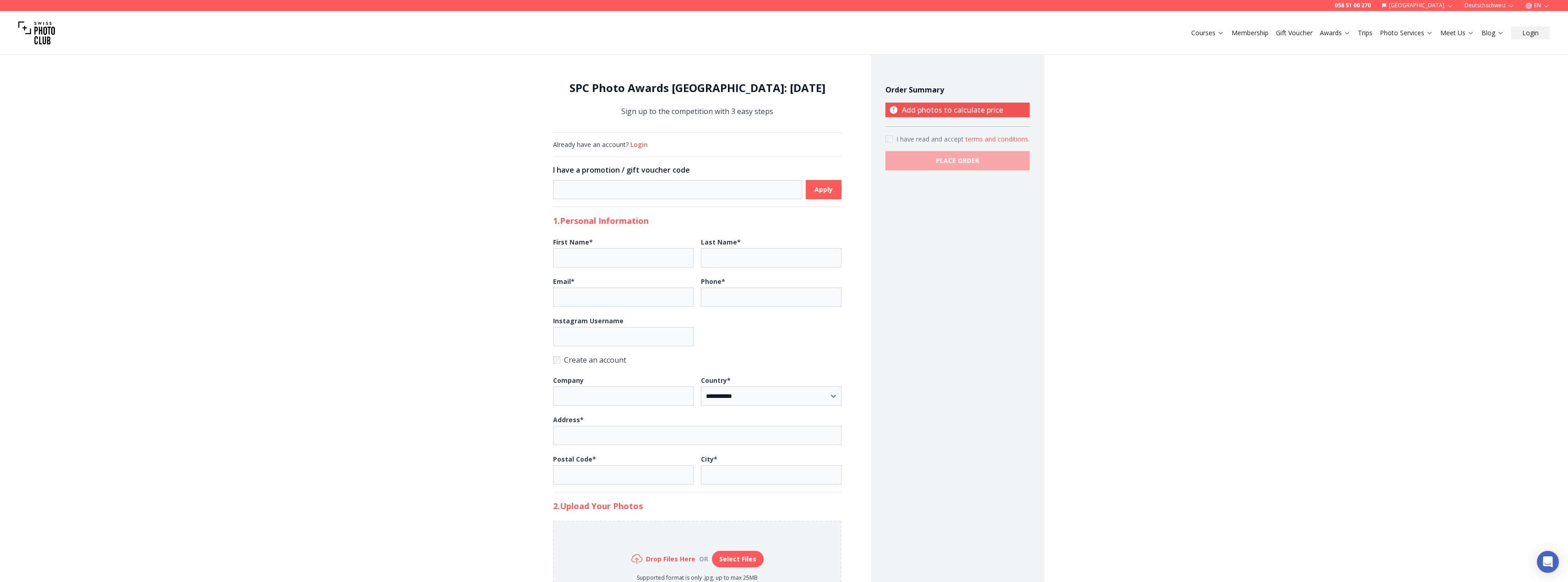
click at [989, 138] on button "terms and conditions ." at bounding box center [997, 139] width 64 height 9
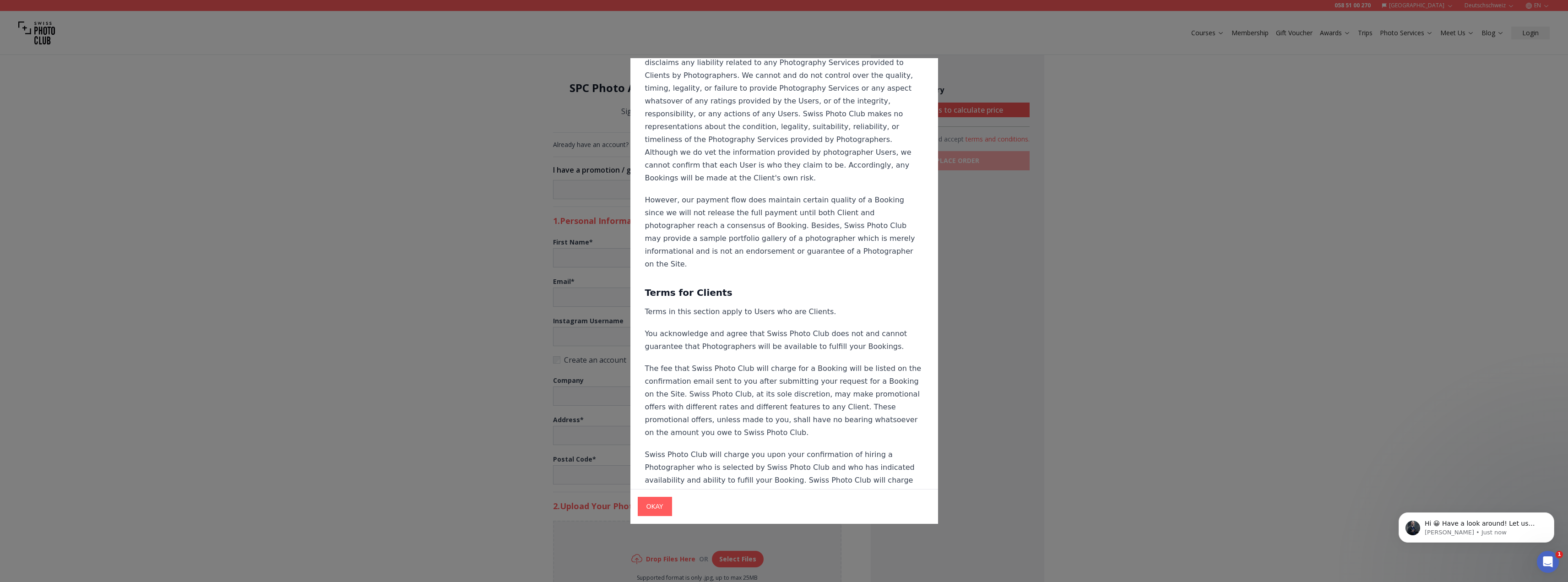
scroll to position [8122, 0]
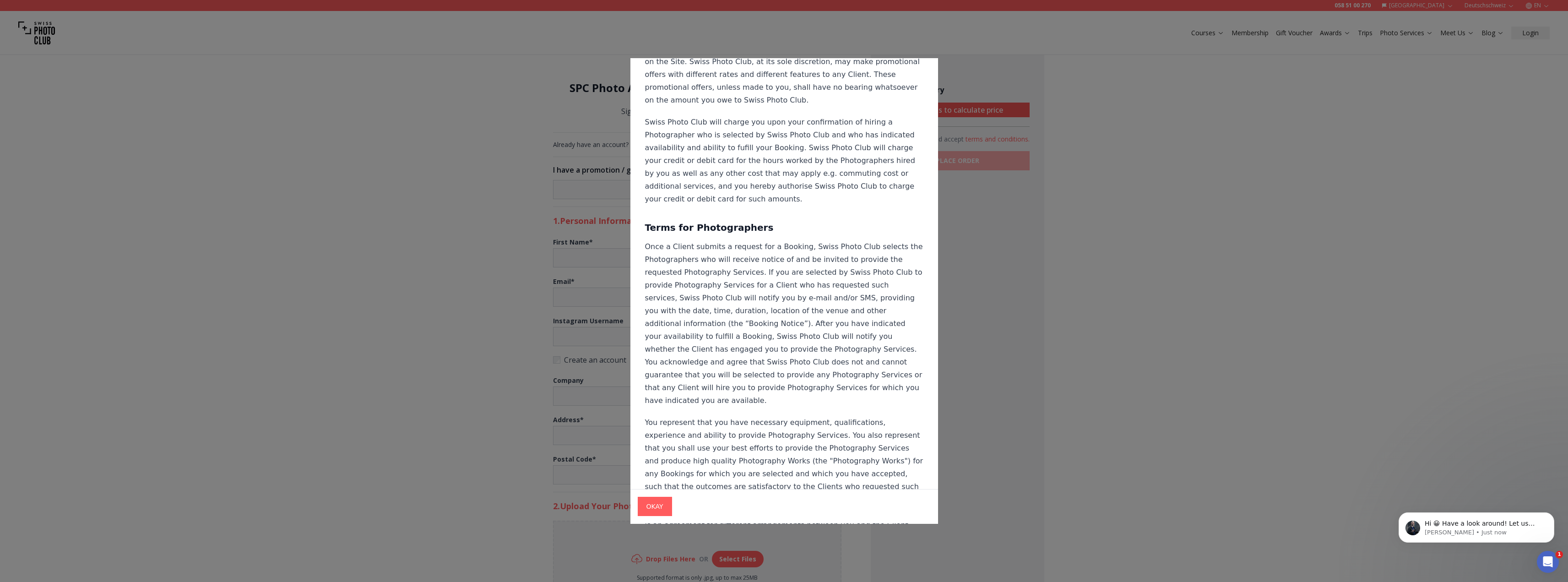
click at [484, 136] on div at bounding box center [784, 291] width 1568 height 582
